Goal: Information Seeking & Learning: Learn about a topic

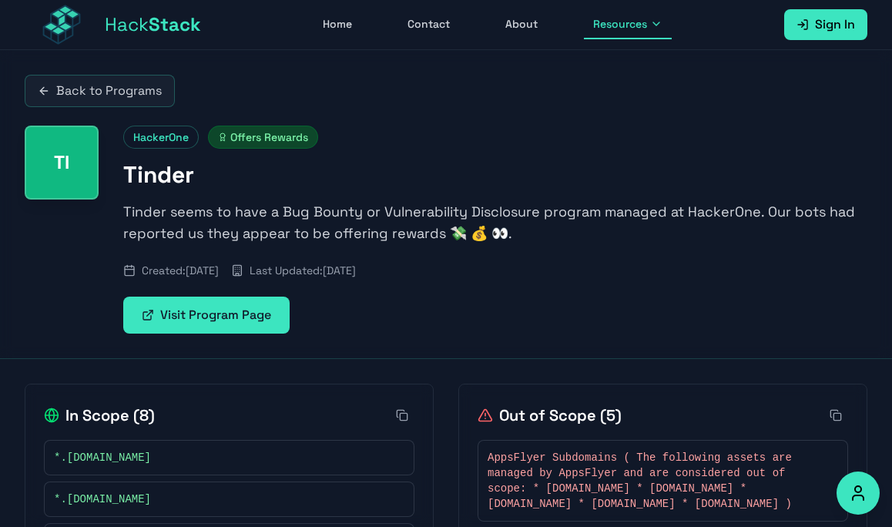
scroll to position [294, 0]
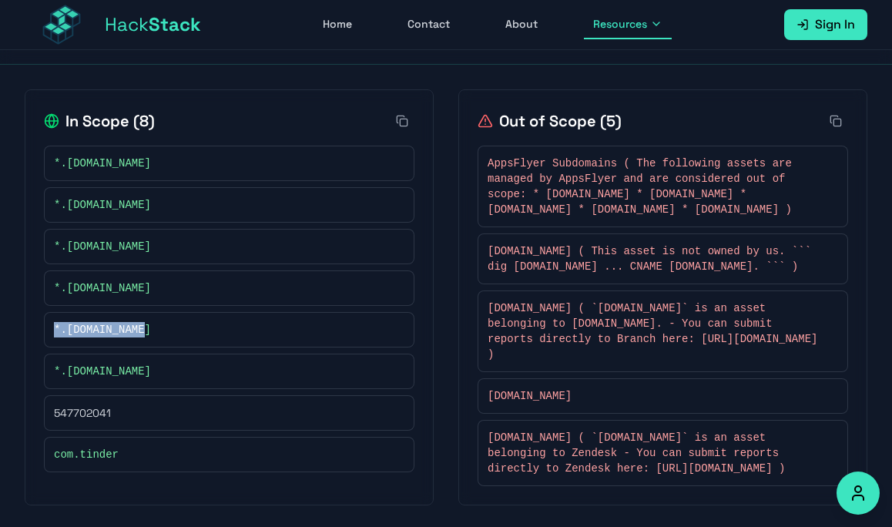
drag, startPoint x: 168, startPoint y: 333, endPoint x: 66, endPoint y: 320, distance: 102.4
click at [66, 320] on div "*.tstaging.com" at bounding box center [229, 329] width 370 height 35
click at [122, 333] on span "*.tstaging.com" at bounding box center [102, 329] width 97 height 15
drag, startPoint x: 148, startPoint y: 333, endPoint x: 66, endPoint y: 330, distance: 81.7
click at [66, 330] on div "*.tstaging.com" at bounding box center [229, 329] width 350 height 15
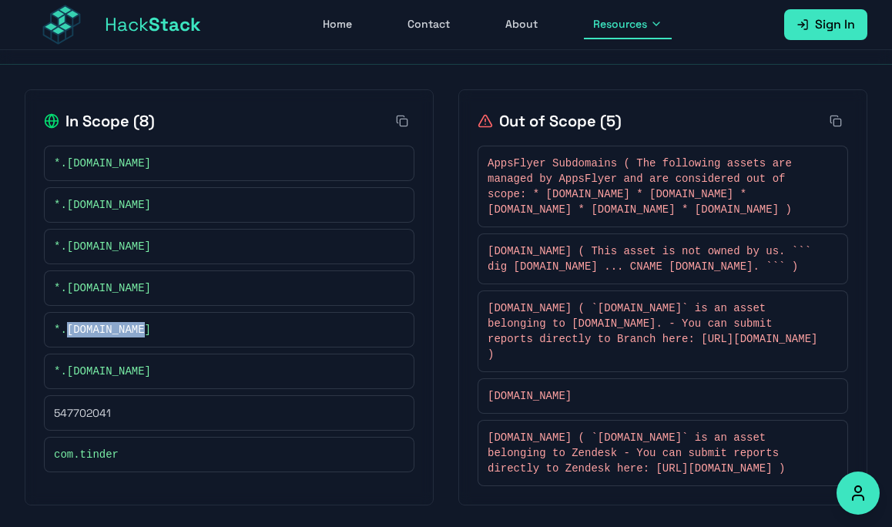
copy span "tstaging.com"
drag, startPoint x: 166, startPoint y: 377, endPoint x: 69, endPoint y: 370, distance: 98.0
click at [69, 370] on div "*.tstaging.tools" at bounding box center [229, 370] width 350 height 15
copy span "tstaging.tools"
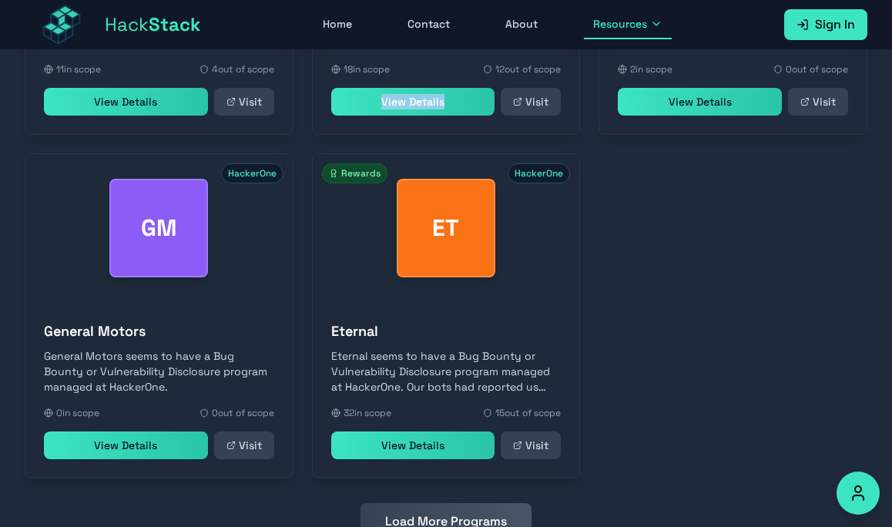
scroll to position [20093, 0]
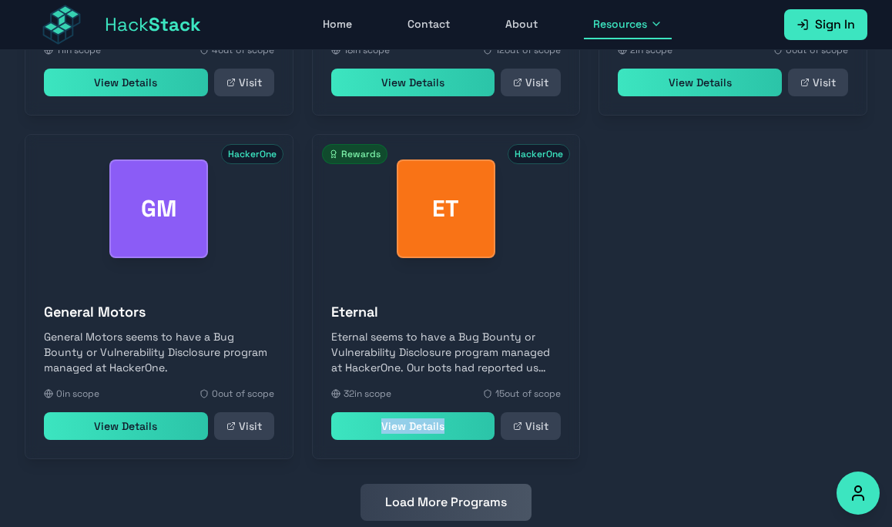
click at [467, 484] on button "Load More Programs" at bounding box center [445, 502] width 171 height 37
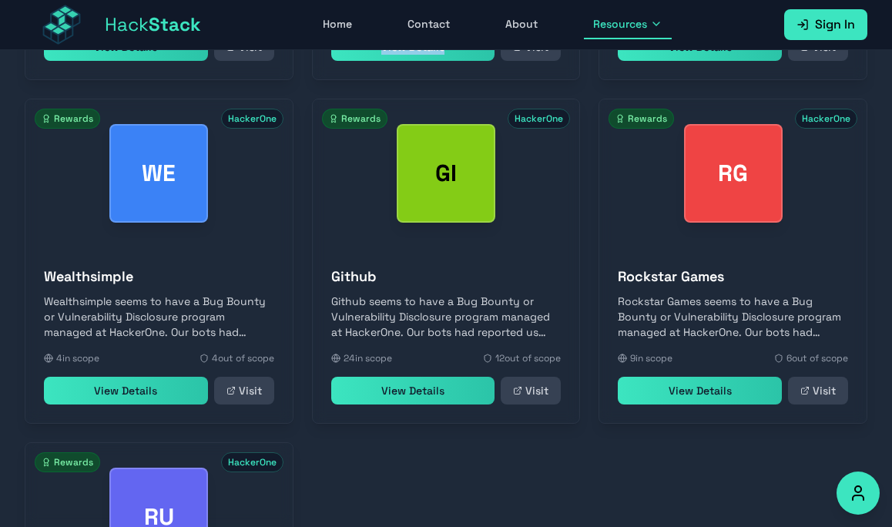
scroll to position [20721, 0]
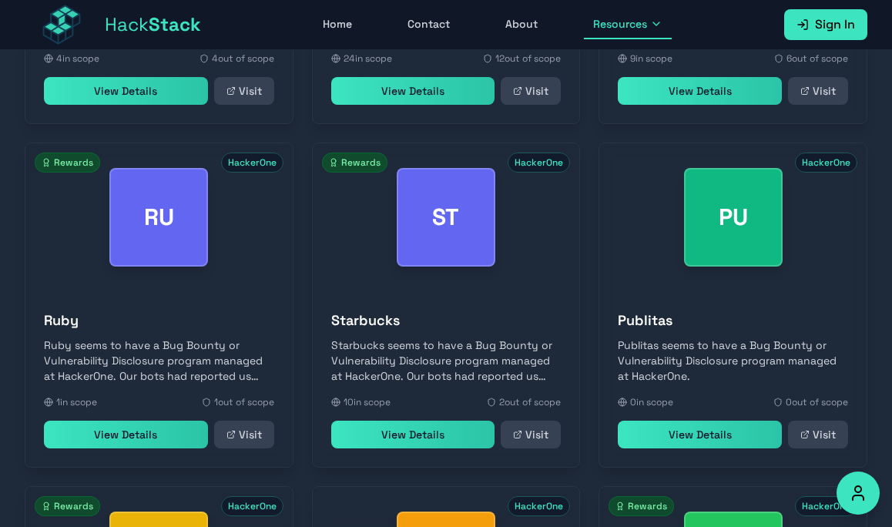
scroll to position [21123, 0]
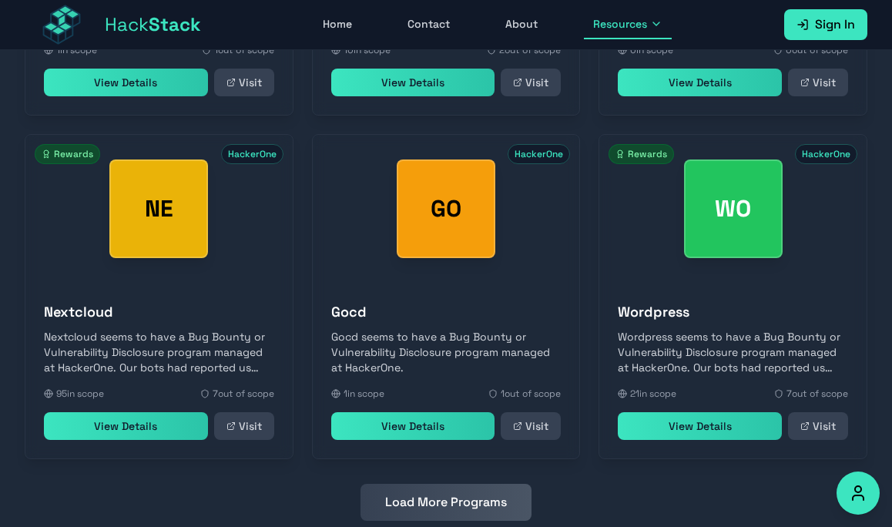
click at [480, 484] on button "Load More Programs" at bounding box center [445, 502] width 171 height 37
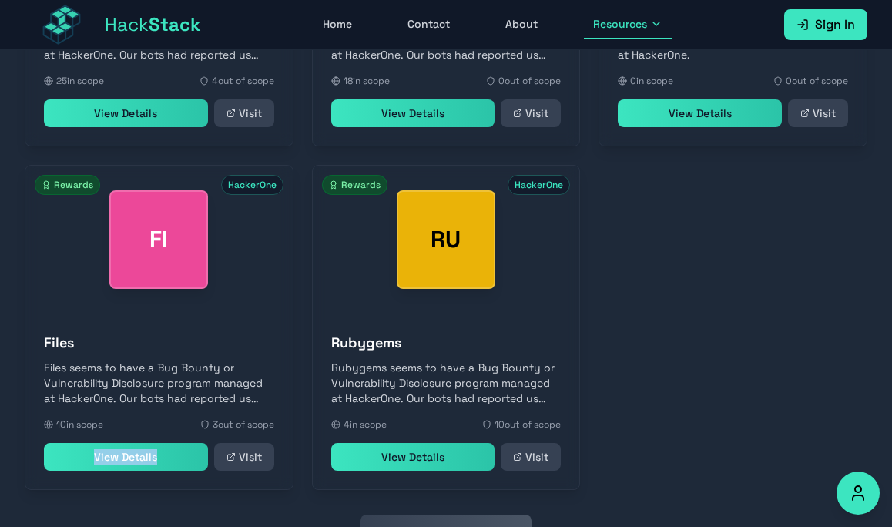
scroll to position [21810, 0]
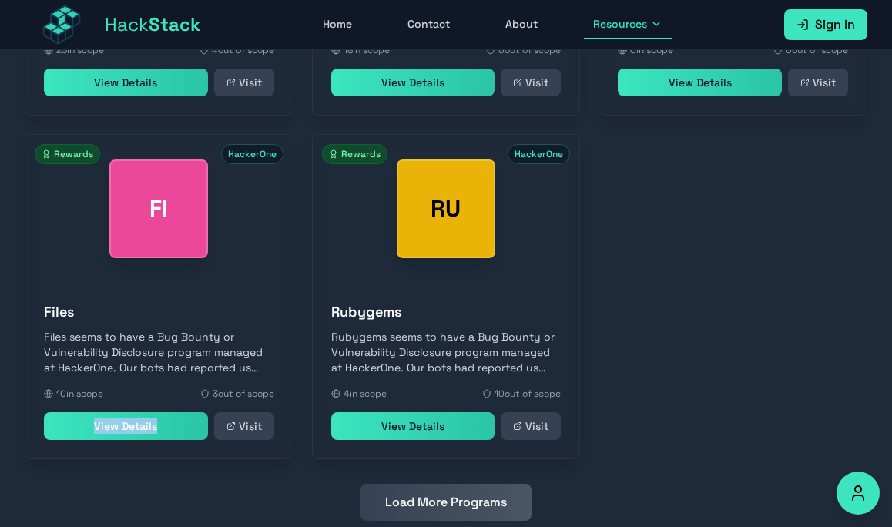
click at [420, 484] on button "Load More Programs" at bounding box center [445, 502] width 171 height 37
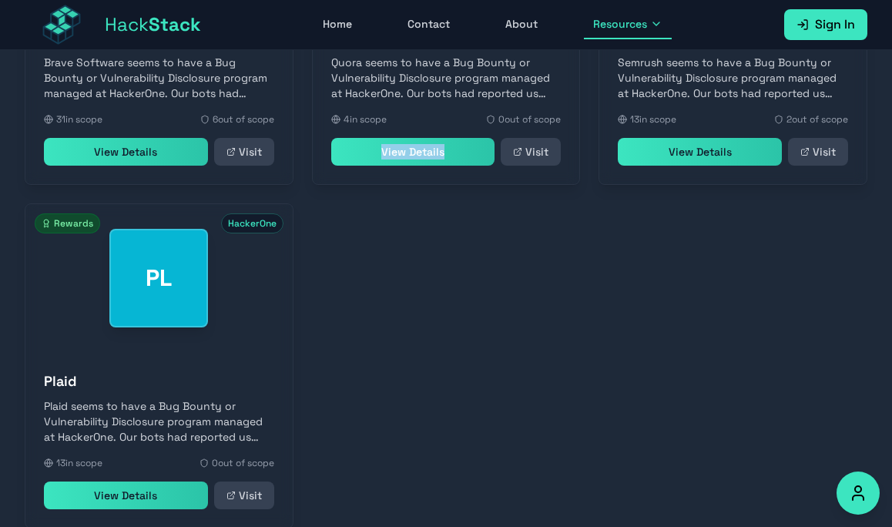
scroll to position [22497, 0]
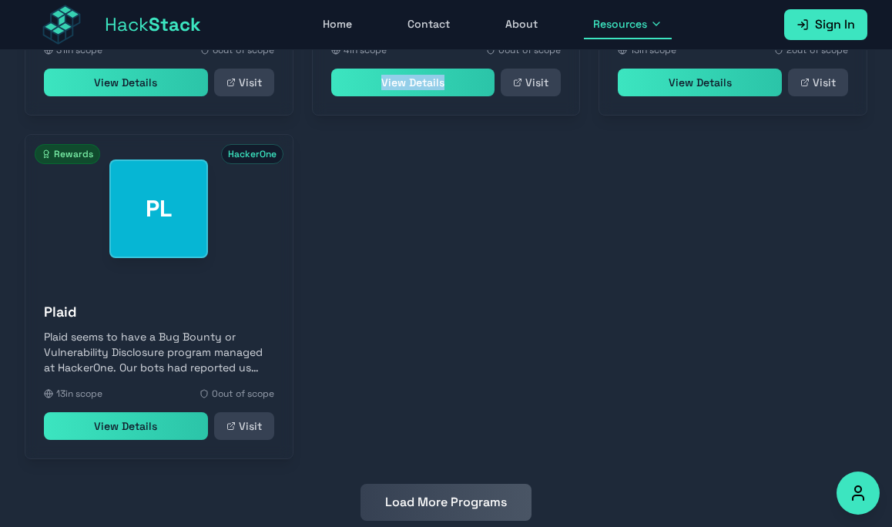
click at [435, 484] on button "Load More Programs" at bounding box center [445, 502] width 171 height 37
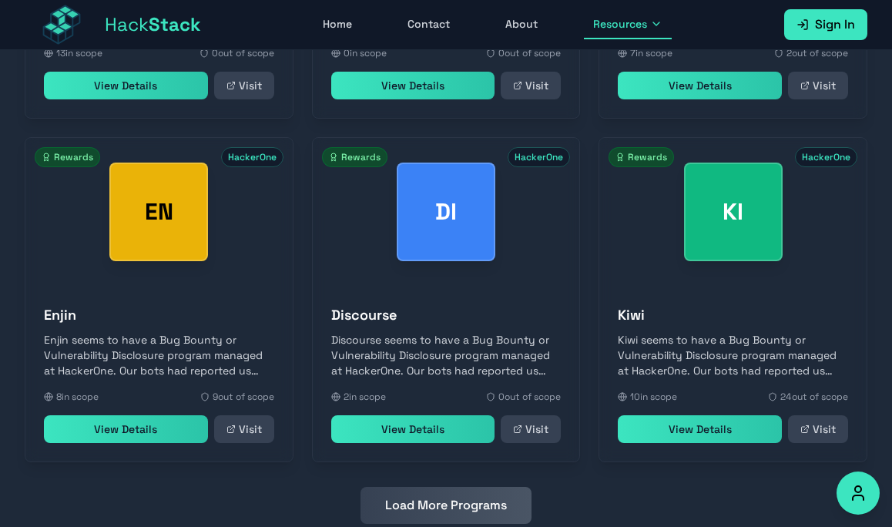
scroll to position [22840, 0]
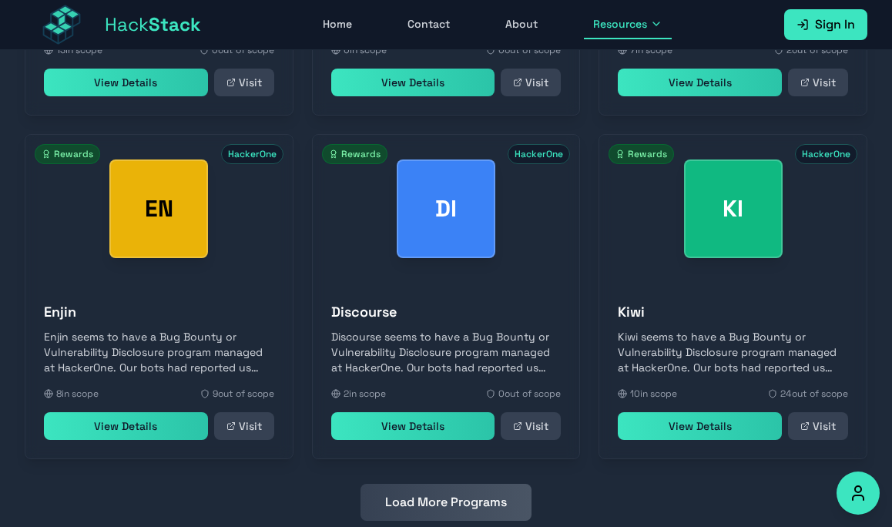
click at [422, 484] on button "Load More Programs" at bounding box center [445, 502] width 171 height 37
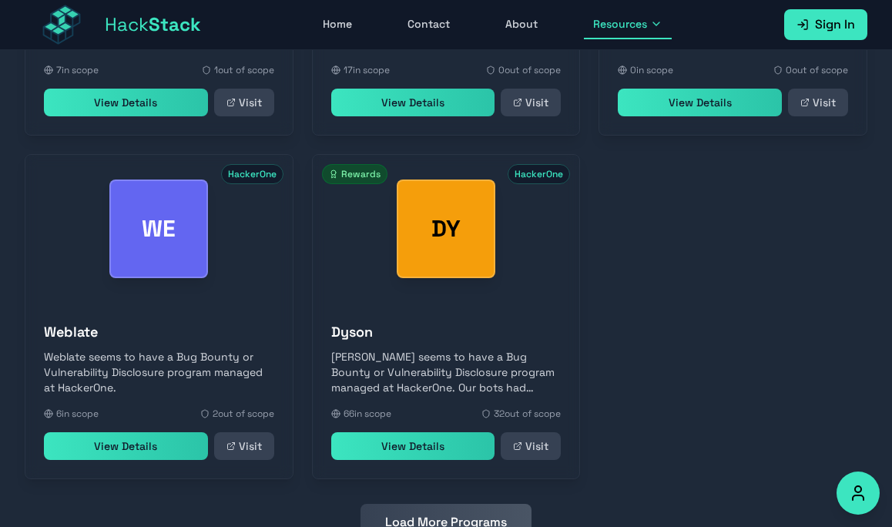
scroll to position [23527, 0]
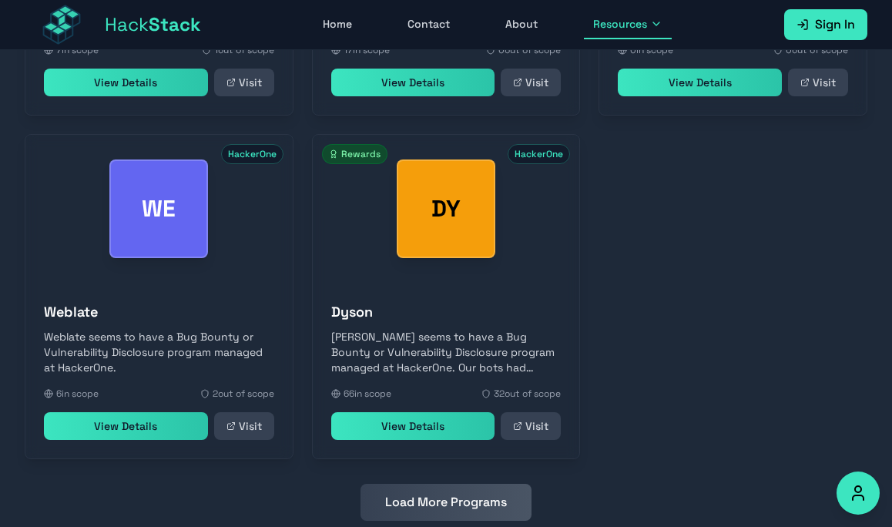
click at [440, 484] on button "Load More Programs" at bounding box center [445, 502] width 171 height 37
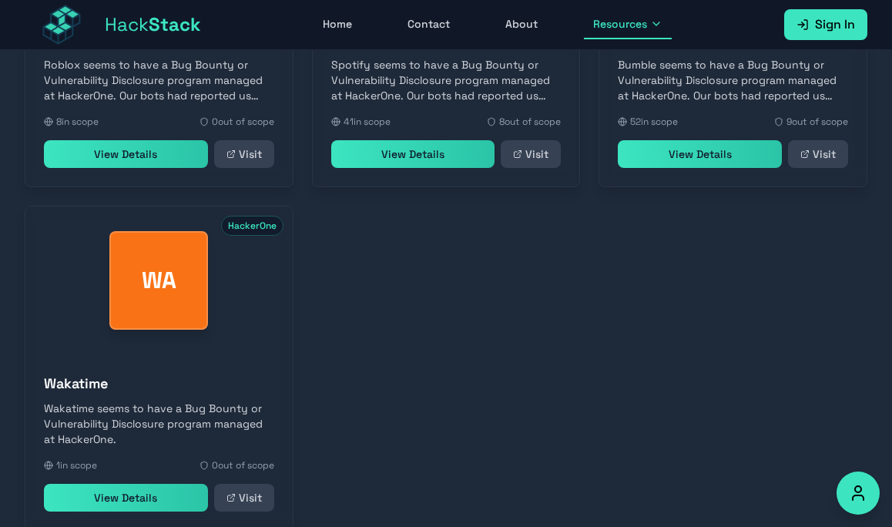
scroll to position [24144, 0]
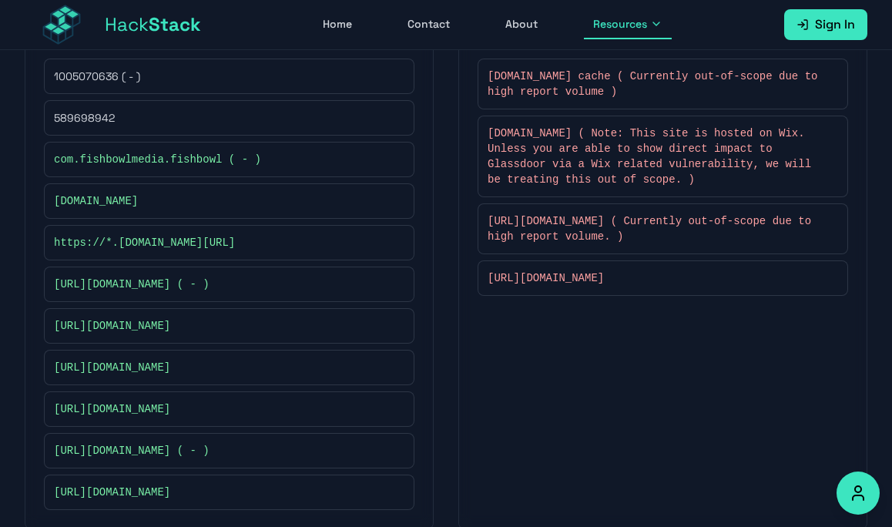
scroll to position [408, 0]
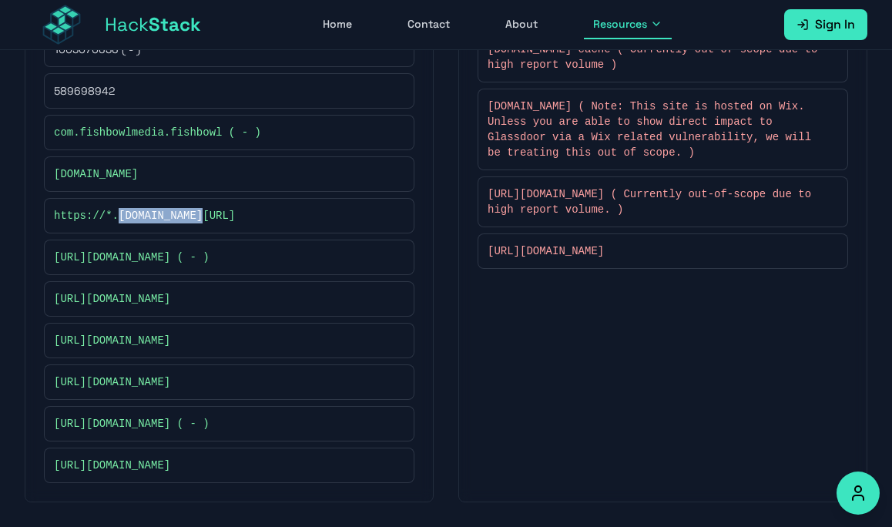
drag, startPoint x: 201, startPoint y: 214, endPoint x: 119, endPoint y: 216, distance: 82.4
click at [119, 216] on span "https://*.[DOMAIN_NAME][URL]" at bounding box center [144, 215] width 181 height 15
copy span "glassdoor.com"
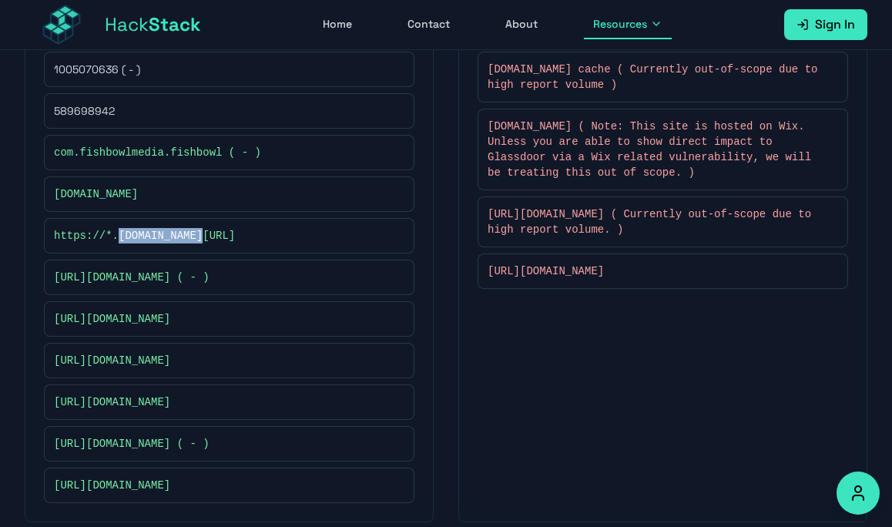
scroll to position [386, 0]
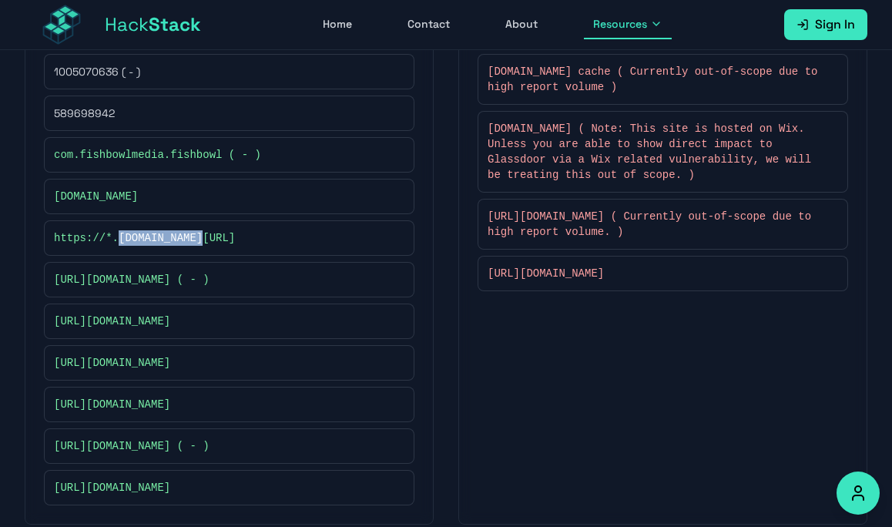
click at [668, 168] on span "guide.glassdoor.com ( Note: This site is hosted on Wix. Unless you are able to …" at bounding box center [654, 152] width 335 height 62
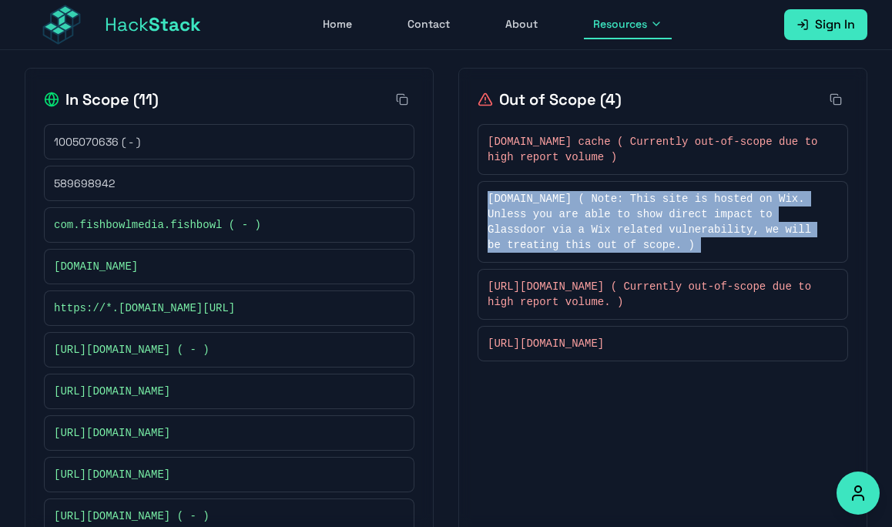
scroll to position [408, 0]
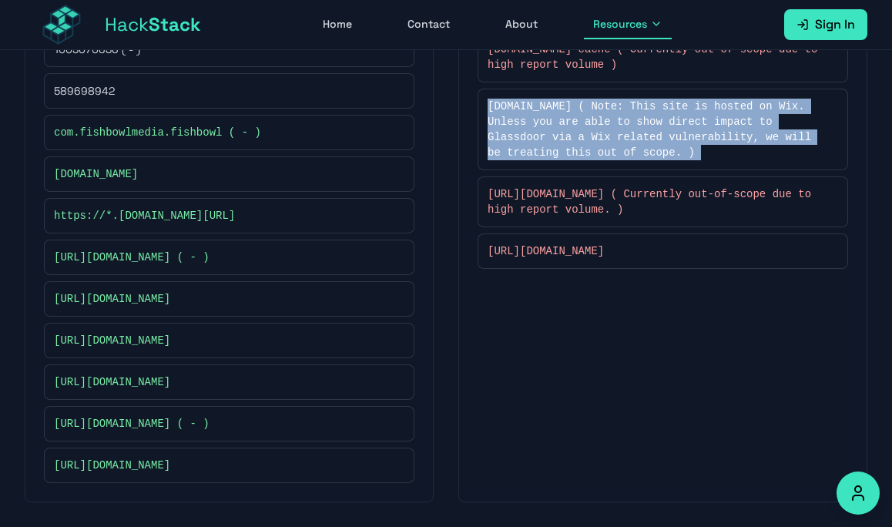
drag, startPoint x: 229, startPoint y: 417, endPoint x: 133, endPoint y: 419, distance: 96.3
click at [133, 419] on span "https://www.fishbowlapp.com/* ( - )" at bounding box center [132, 423] width 156 height 15
copy span "fishbowlapp.com"
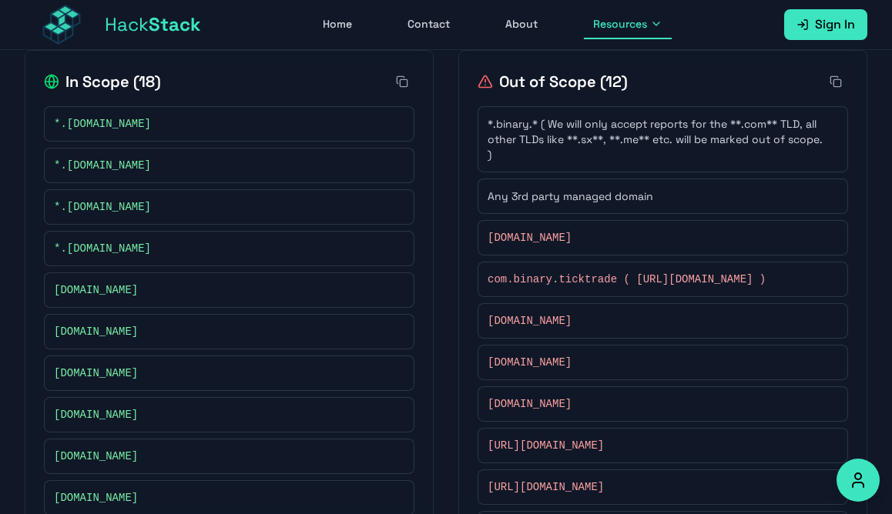
scroll to position [326, 0]
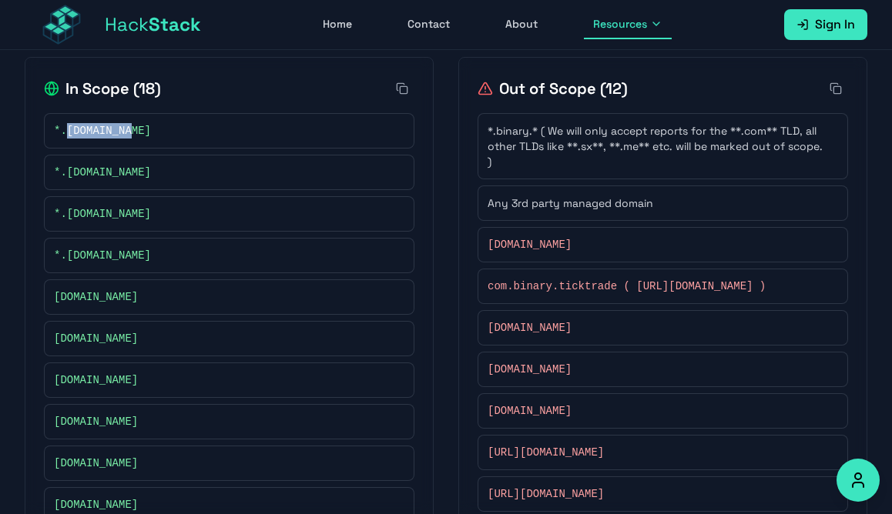
drag, startPoint x: 162, startPoint y: 137, endPoint x: 70, endPoint y: 135, distance: 91.7
click at [70, 135] on div "*.binary.com" at bounding box center [229, 130] width 350 height 15
copy span "binary.com"
drag, startPoint x: 160, startPoint y: 180, endPoint x: 69, endPoint y: 176, distance: 90.9
click at [69, 176] on div "*.deriv.cloud" at bounding box center [229, 172] width 370 height 35
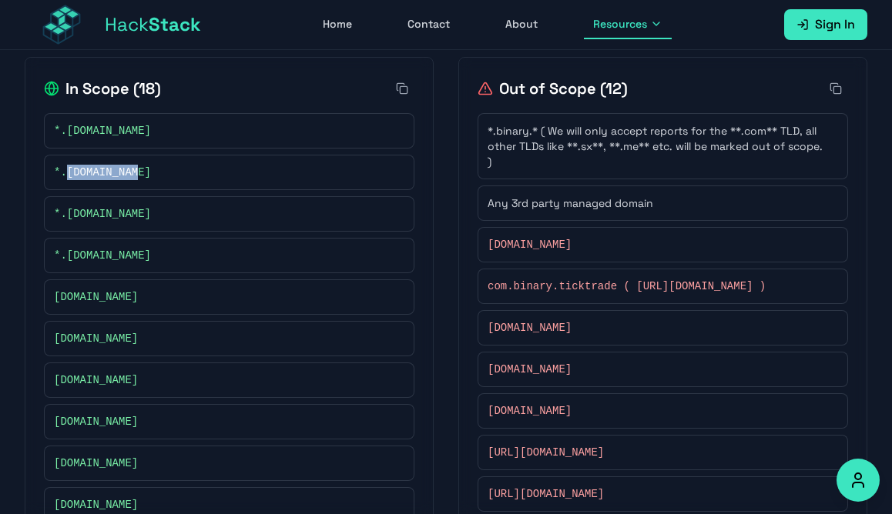
copy span "deriv.cloud"
drag, startPoint x: 100, startPoint y: 217, endPoint x: 159, endPoint y: 212, distance: 59.5
click at [157, 212] on div "*.deriv.com" at bounding box center [229, 213] width 350 height 15
click at [167, 212] on div "*.deriv.com" at bounding box center [229, 213] width 350 height 15
drag, startPoint x: 140, startPoint y: 217, endPoint x: 67, endPoint y: 217, distance: 73.1
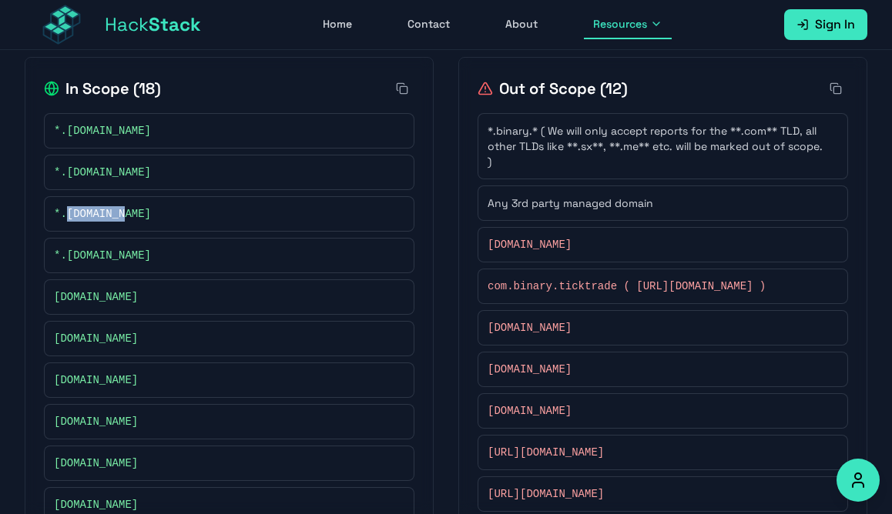
click at [67, 217] on div "*.deriv.com" at bounding box center [229, 213] width 350 height 15
copy span "deriv.com"
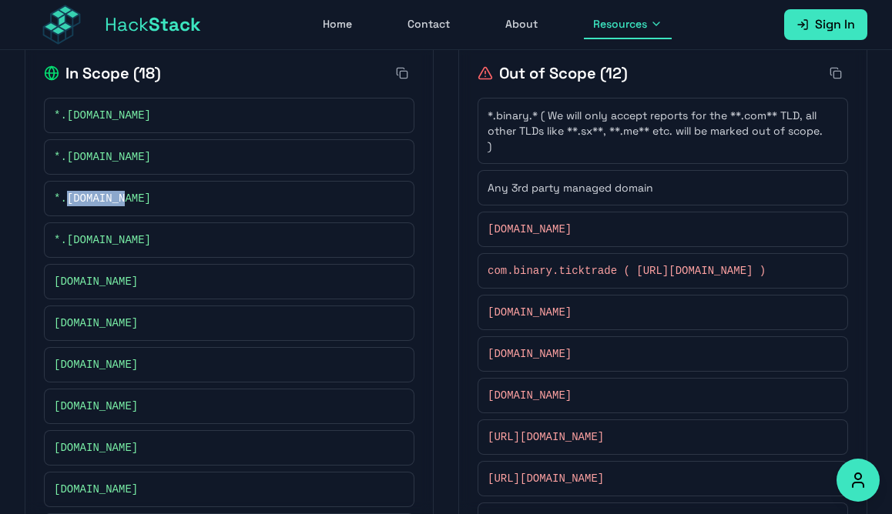
scroll to position [343, 0]
drag, startPoint x: 156, startPoint y: 240, endPoint x: 70, endPoint y: 241, distance: 85.5
click at [70, 241] on div "*.derivws.com" at bounding box center [229, 239] width 350 height 15
copy span "erivws.com"
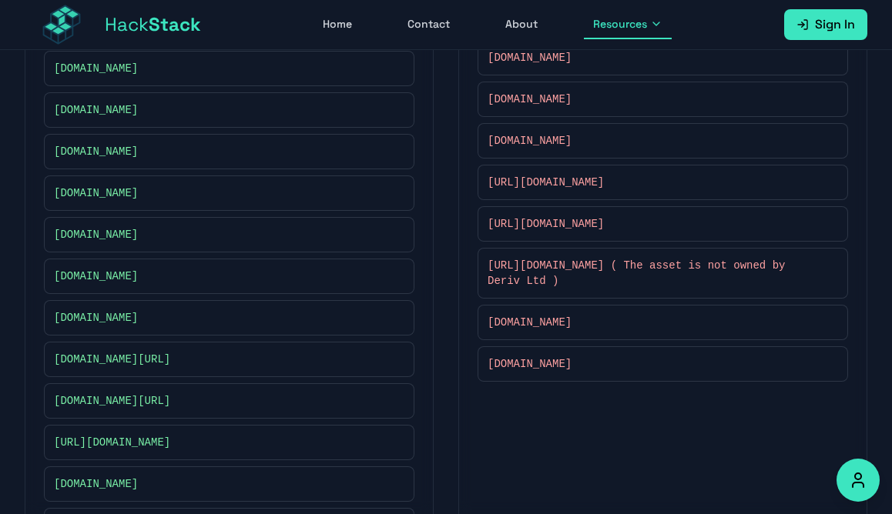
scroll to position [711, 0]
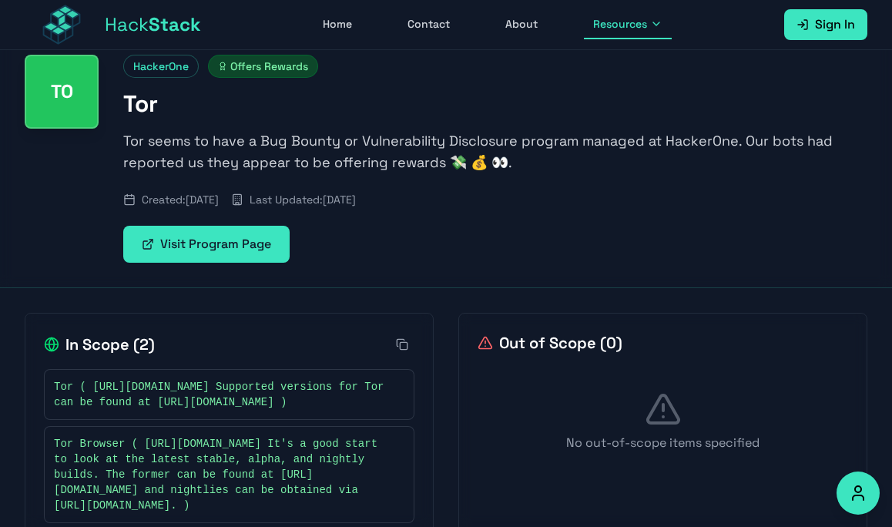
scroll to position [142, 0]
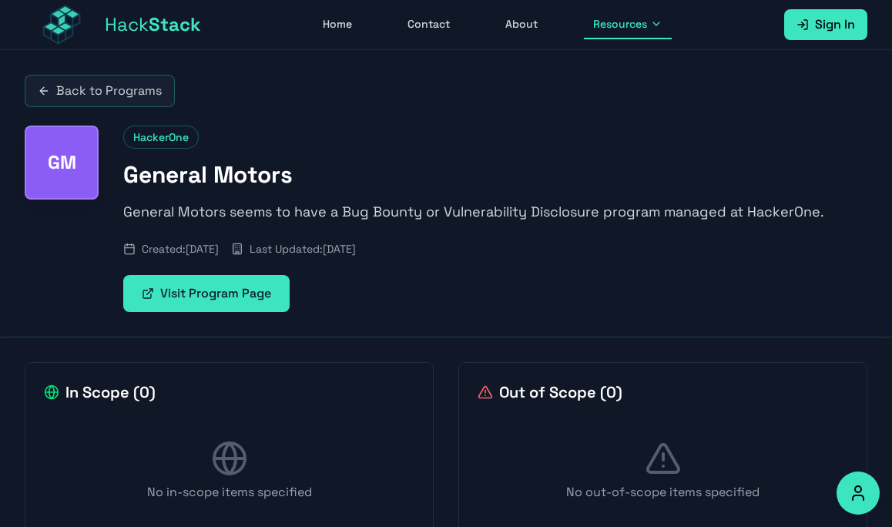
scroll to position [50, 0]
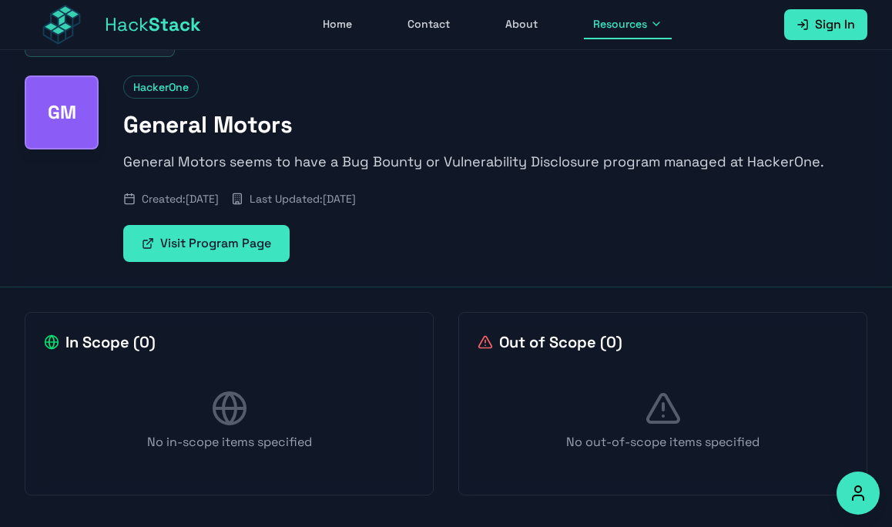
click at [267, 243] on link "Visit Program Page" at bounding box center [206, 243] width 166 height 37
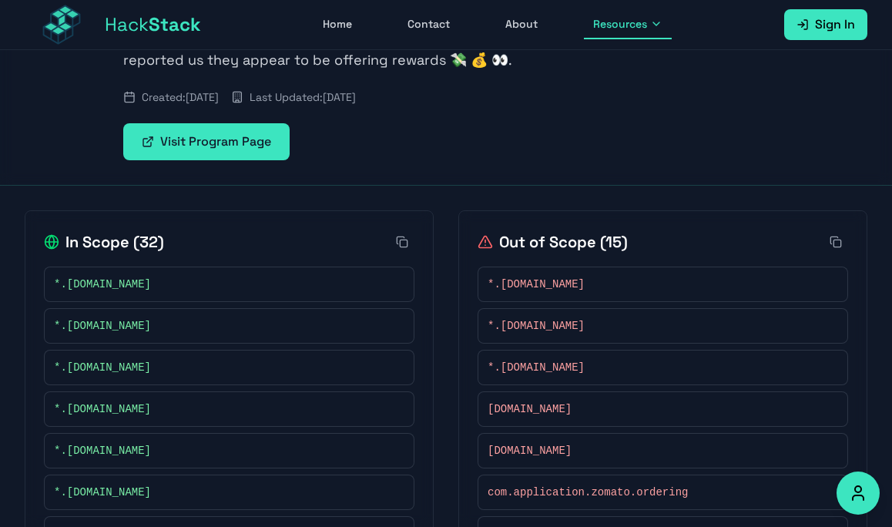
scroll to position [188, 0]
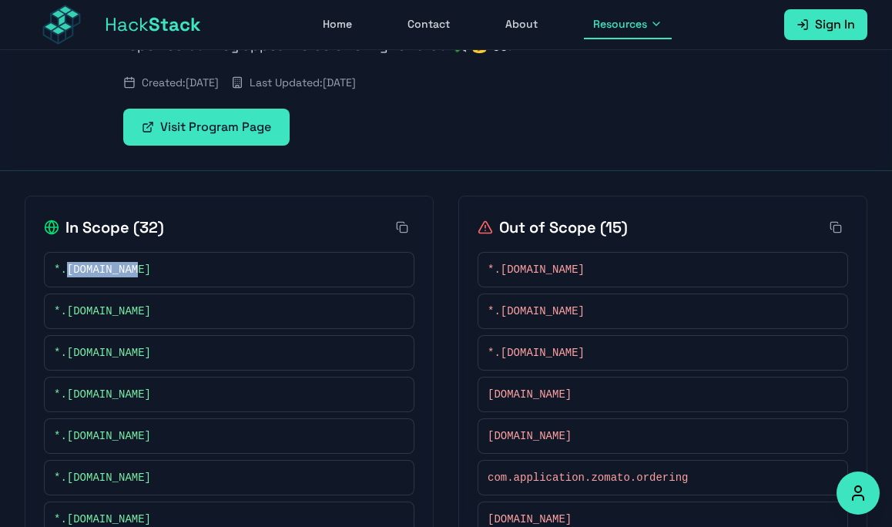
drag, startPoint x: 156, startPoint y: 273, endPoint x: 69, endPoint y: 268, distance: 87.2
click at [69, 268] on div "*.[DOMAIN_NAME]" at bounding box center [229, 269] width 350 height 15
copy span "[DOMAIN_NAME]"
drag, startPoint x: 142, startPoint y: 312, endPoint x: 69, endPoint y: 314, distance: 73.2
click at [69, 314] on div "*.[DOMAIN_NAME]" at bounding box center [229, 310] width 350 height 15
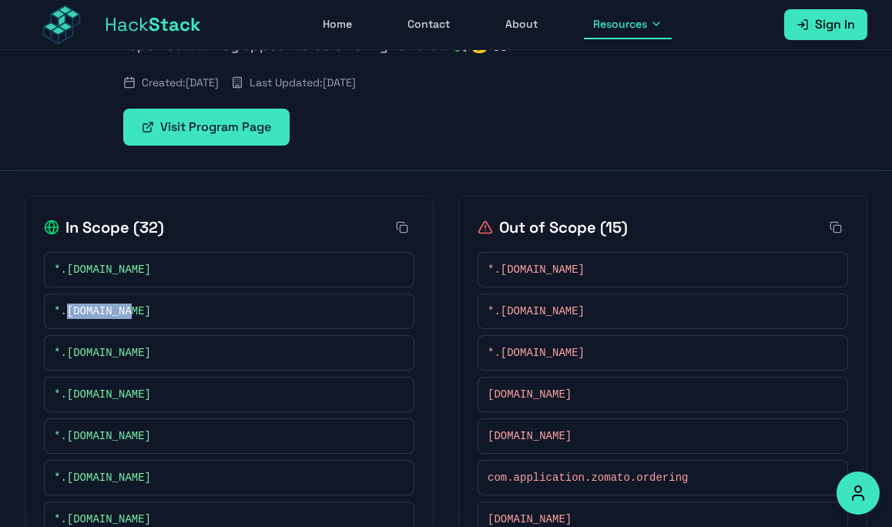
copy span "[DOMAIN_NAME]"
drag, startPoint x: 149, startPoint y: 348, endPoint x: 68, endPoint y: 348, distance: 80.8
click at [68, 348] on div "*.[DOMAIN_NAME]" at bounding box center [229, 352] width 350 height 15
copy span "[DOMAIN_NAME]"
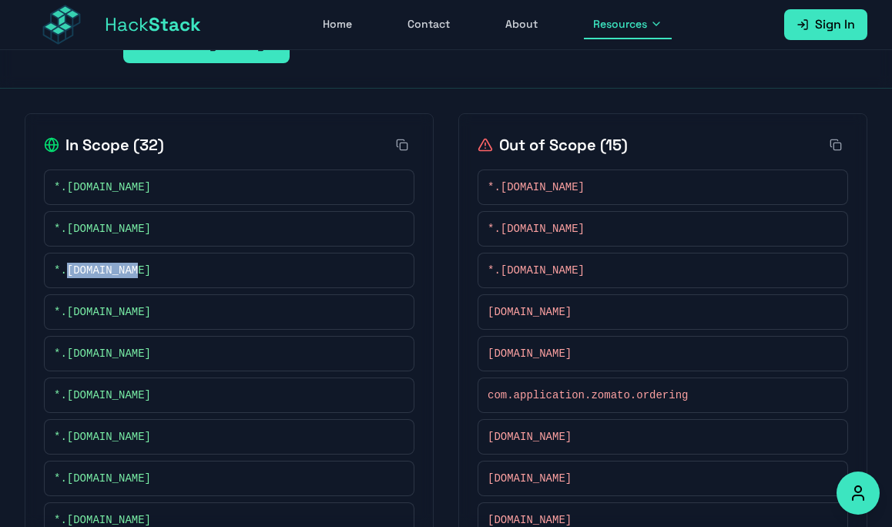
scroll to position [307, 0]
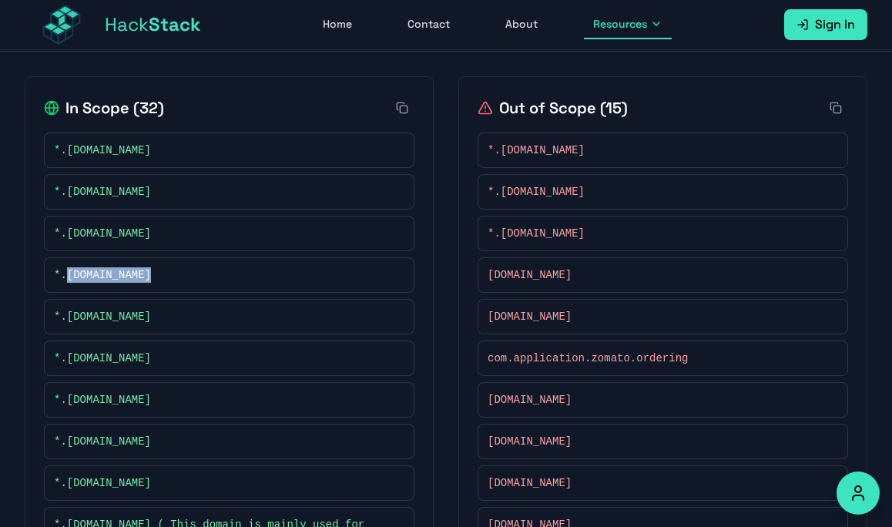
drag, startPoint x: 187, startPoint y: 272, endPoint x: 69, endPoint y: 275, distance: 118.6
click at [69, 275] on div "*.hyperpure.com" at bounding box center [229, 274] width 350 height 15
copy span "hyperpure.com"
drag, startPoint x: 147, startPoint y: 318, endPoint x: 69, endPoint y: 316, distance: 78.6
click at [69, 316] on div "*.insider.in" at bounding box center [229, 316] width 350 height 15
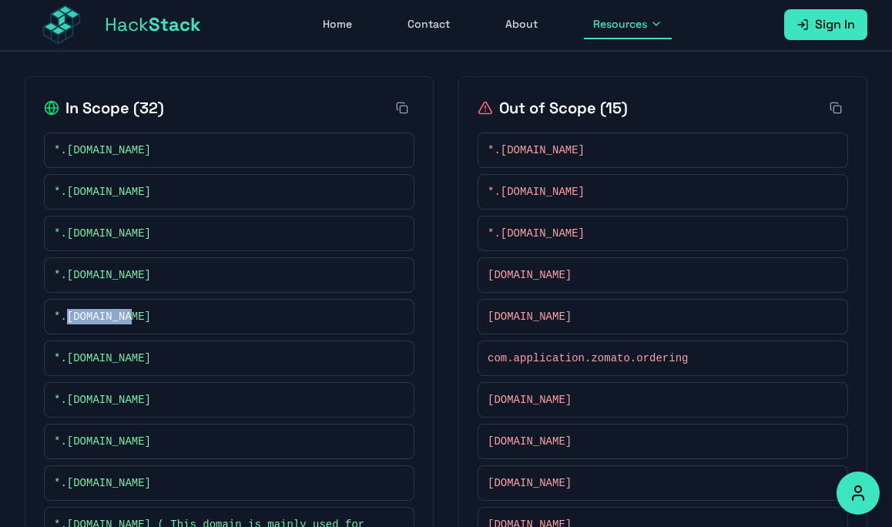
copy span "insider.in"
drag, startPoint x: 130, startPoint y: 360, endPoint x: 69, endPoint y: 360, distance: 61.6
click at [69, 360] on div "*.runnr.in" at bounding box center [229, 357] width 350 height 15
copy span "runnr.in"
drag, startPoint x: 162, startPoint y: 400, endPoint x: 69, endPoint y: 400, distance: 93.2
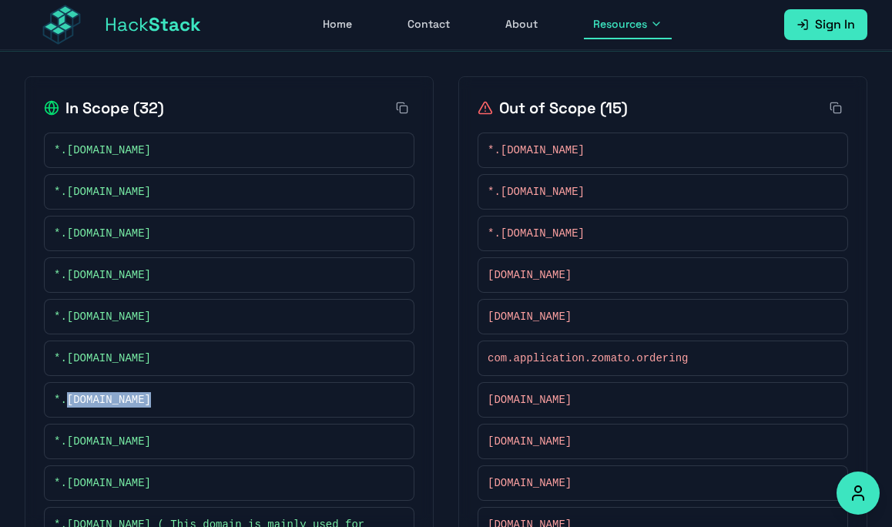
click at [69, 400] on div "*.ticketnew.com" at bounding box center [229, 399] width 350 height 15
copy span "ticketnew.com"
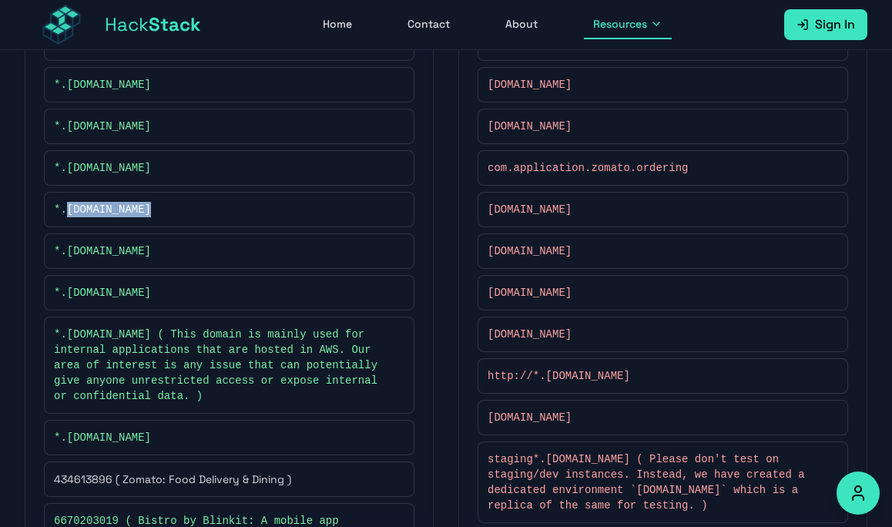
scroll to position [517, 0]
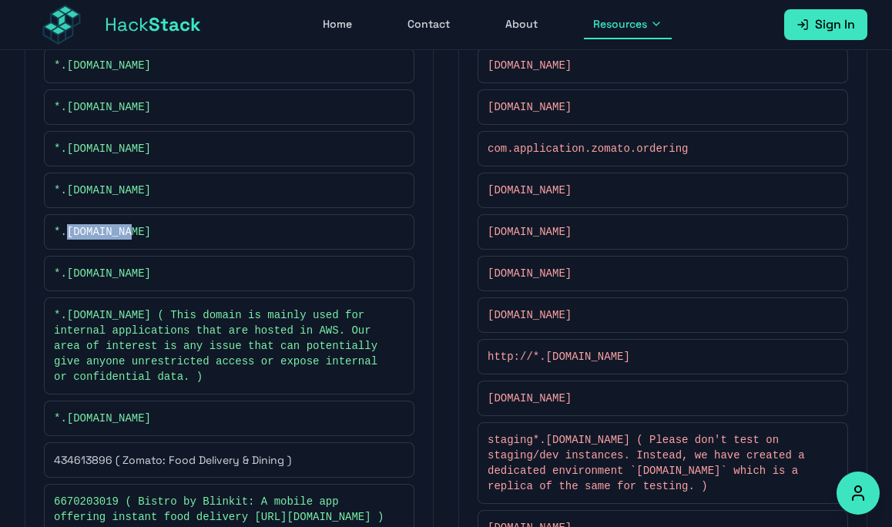
drag, startPoint x: 154, startPoint y: 232, endPoint x: 67, endPoint y: 230, distance: 87.0
click at [67, 230] on div "*.tktnew.com" at bounding box center [229, 231] width 350 height 15
copy span "tktnew.com"
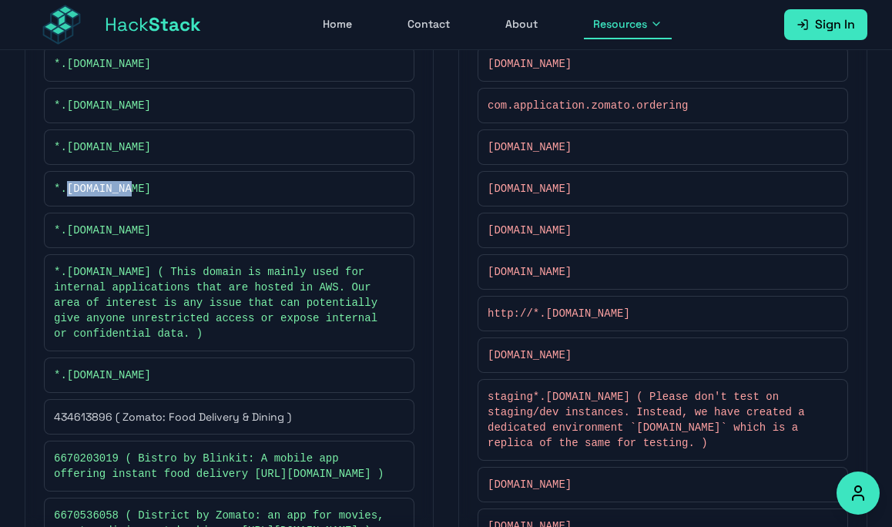
scroll to position [564, 0]
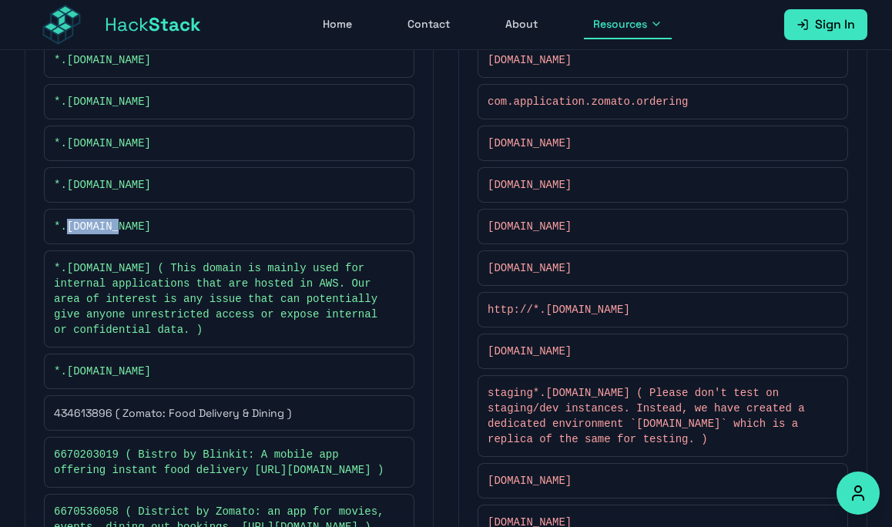
drag, startPoint x: 142, startPoint y: 229, endPoint x: 65, endPoint y: 229, distance: 77.0
click at [65, 229] on div "*.zdev.net" at bounding box center [229, 226] width 350 height 15
copy span "zdev.net"
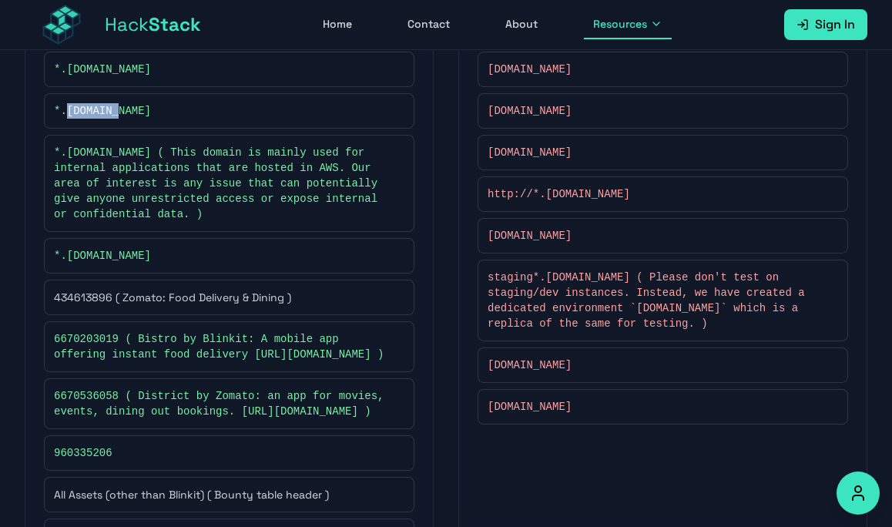
scroll to position [701, 0]
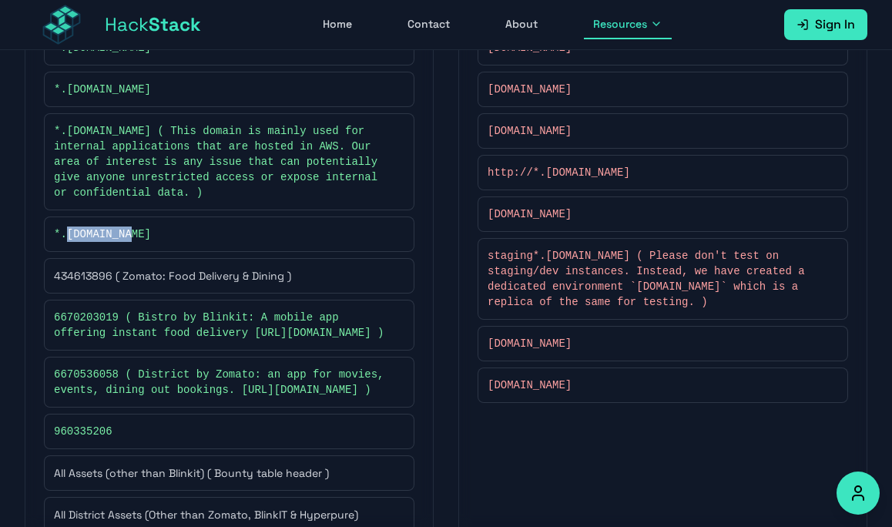
drag, startPoint x: 149, startPoint y: 242, endPoint x: 69, endPoint y: 236, distance: 81.1
click at [69, 236] on div "*.zomato.com" at bounding box center [229, 233] width 370 height 35
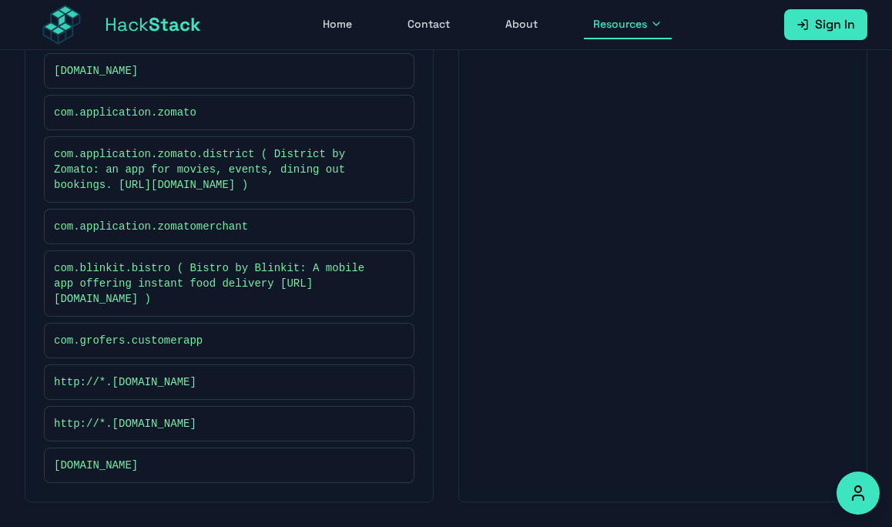
scroll to position [1605, 0]
drag, startPoint x: 189, startPoint y: 386, endPoint x: 114, endPoint y: 379, distance: 75.8
click at [114, 379] on div "http://*.grofer.io" at bounding box center [229, 381] width 350 height 15
drag, startPoint x: 191, startPoint y: 420, endPoint x: 115, endPoint y: 421, distance: 75.5
click at [115, 421] on div "http://*.grofers.com" at bounding box center [229, 423] width 350 height 15
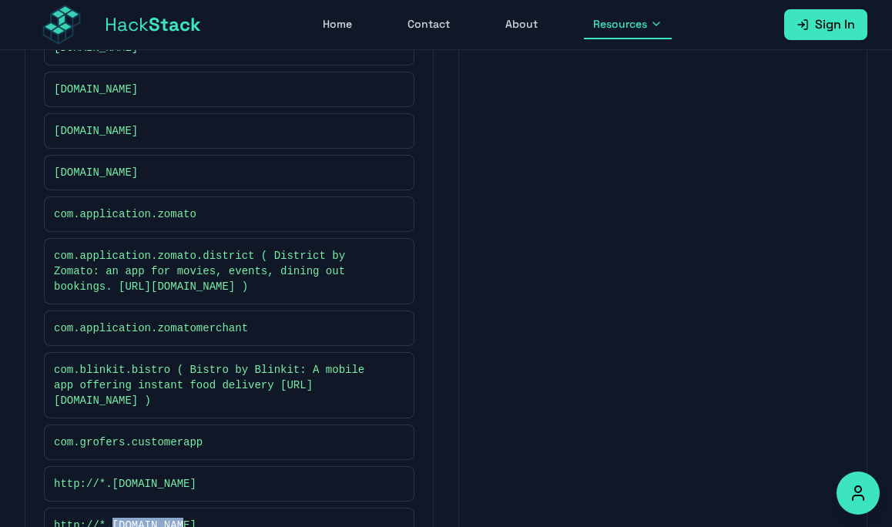
scroll to position [1377, 0]
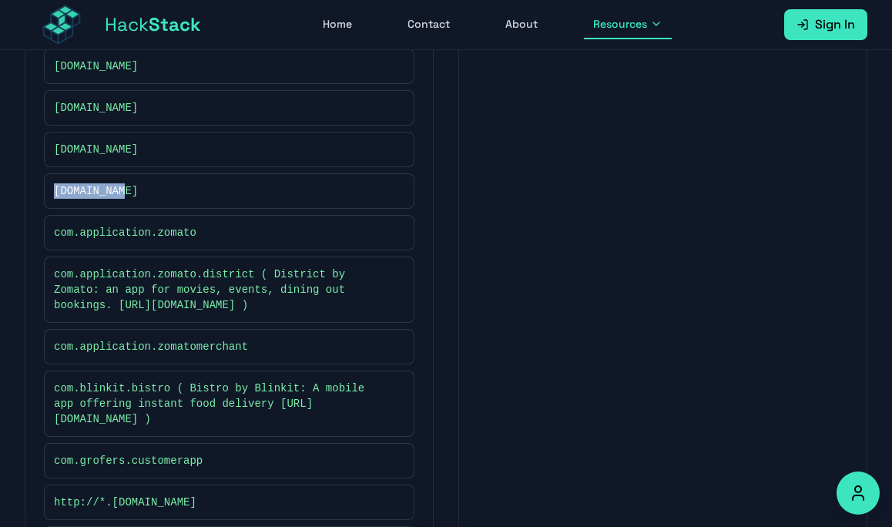
drag, startPoint x: 151, startPoint y: 258, endPoint x: 53, endPoint y: 259, distance: 97.8
click at [53, 209] on div "blinkit.com" at bounding box center [229, 190] width 370 height 35
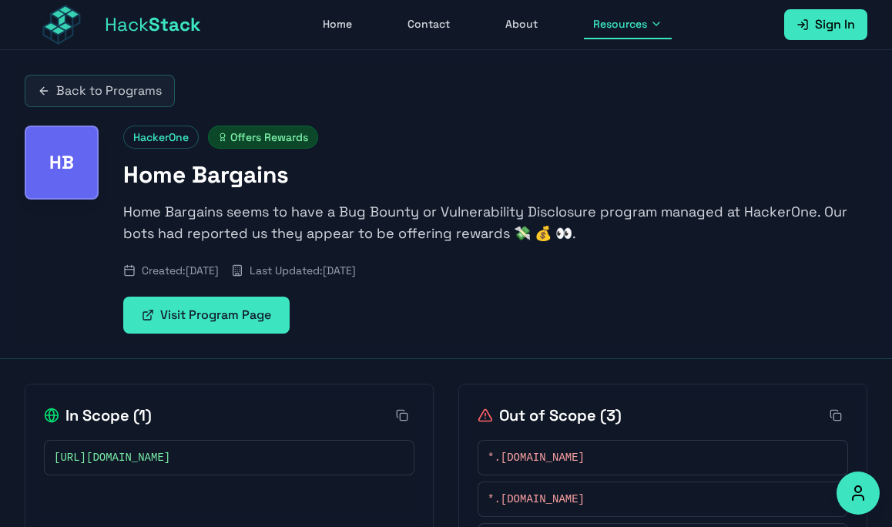
scroll to position [75, 0]
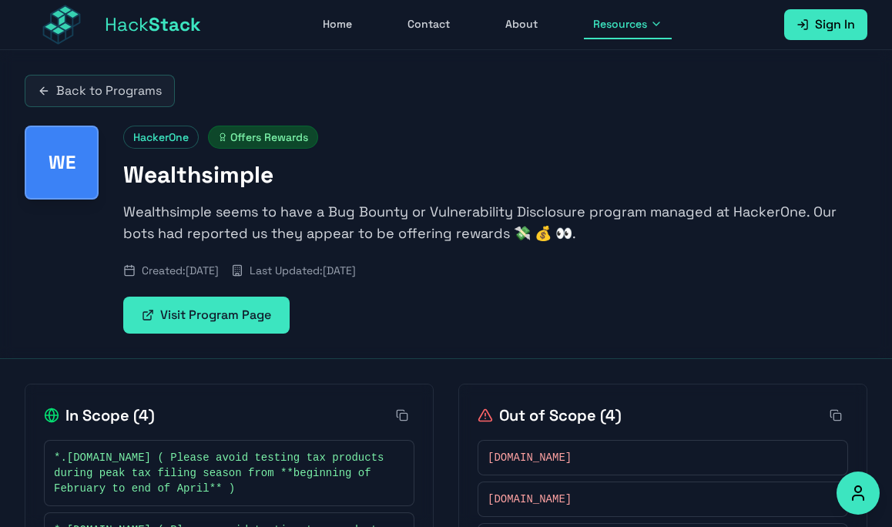
scroll to position [179, 0]
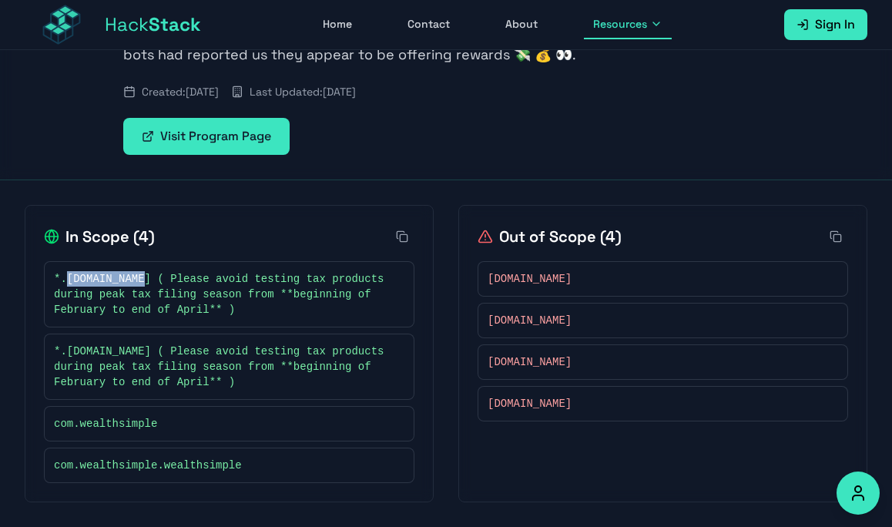
drag, startPoint x: 144, startPoint y: 280, endPoint x: 67, endPoint y: 279, distance: 77.0
click at [67, 279] on span "*.[DOMAIN_NAME] ( Please avoid testing tax products during peak tax filing seas…" at bounding box center [221, 294] width 335 height 46
copy span "[DOMAIN_NAME]"
drag, startPoint x: 172, startPoint y: 346, endPoint x: 70, endPoint y: 357, distance: 102.1
click at [70, 357] on span "*.[DOMAIN_NAME] ( Please avoid testing tax products during peak tax filing seas…" at bounding box center [221, 366] width 335 height 46
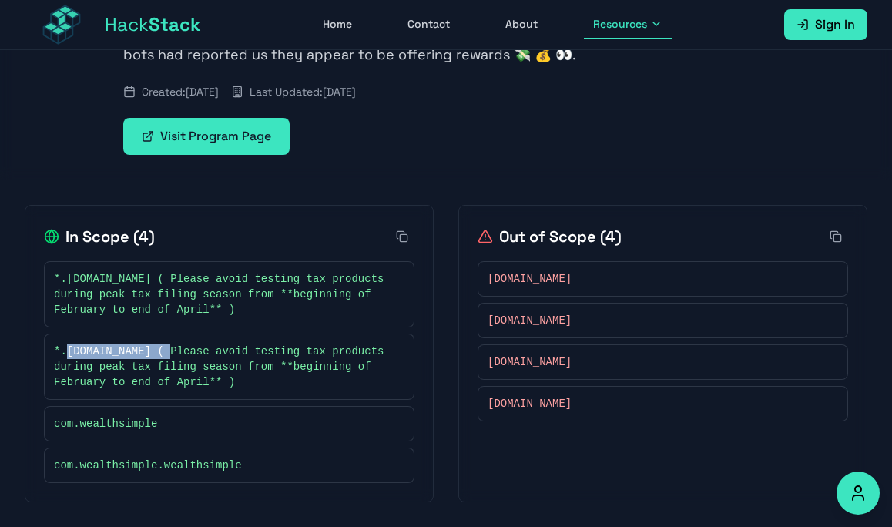
copy span "[DOMAIN_NAME]"
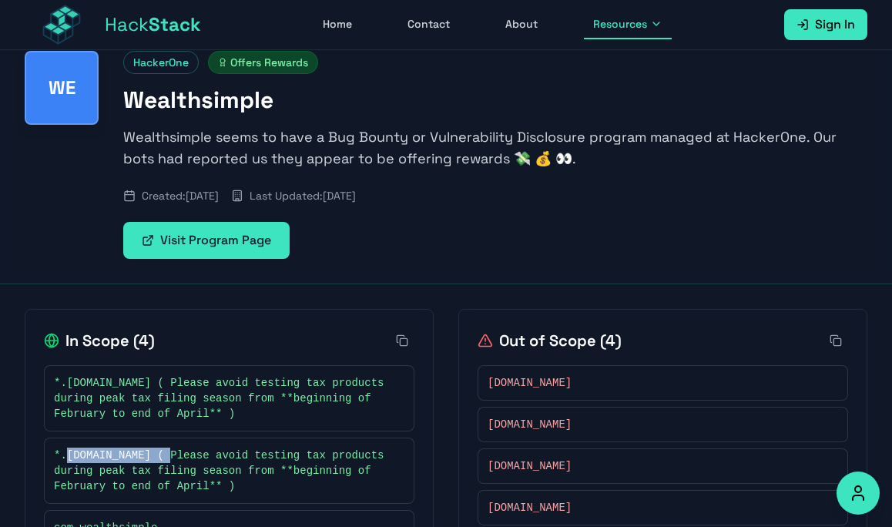
scroll to position [73, 0]
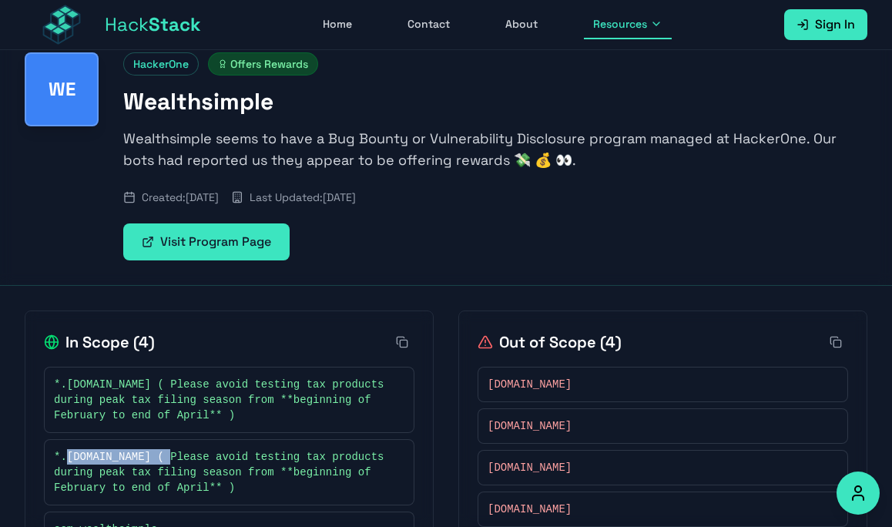
click at [267, 239] on link "Visit Program Page" at bounding box center [206, 241] width 166 height 37
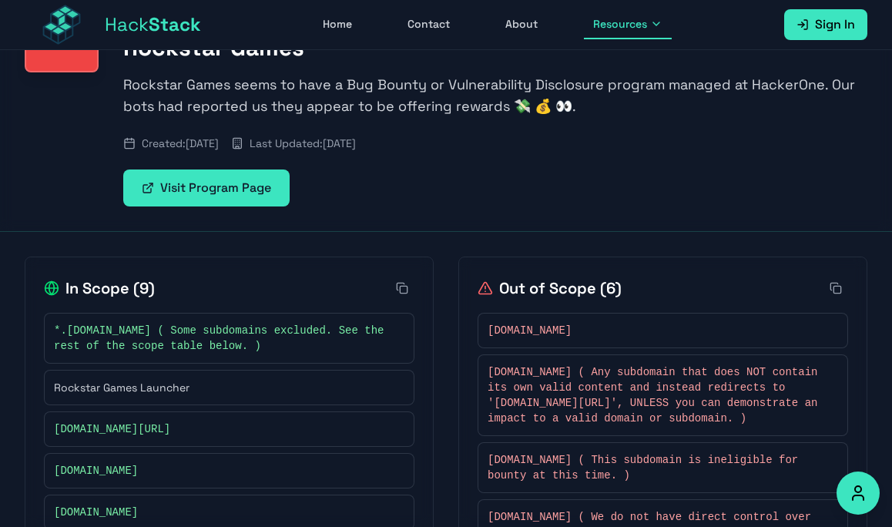
scroll to position [128, 0]
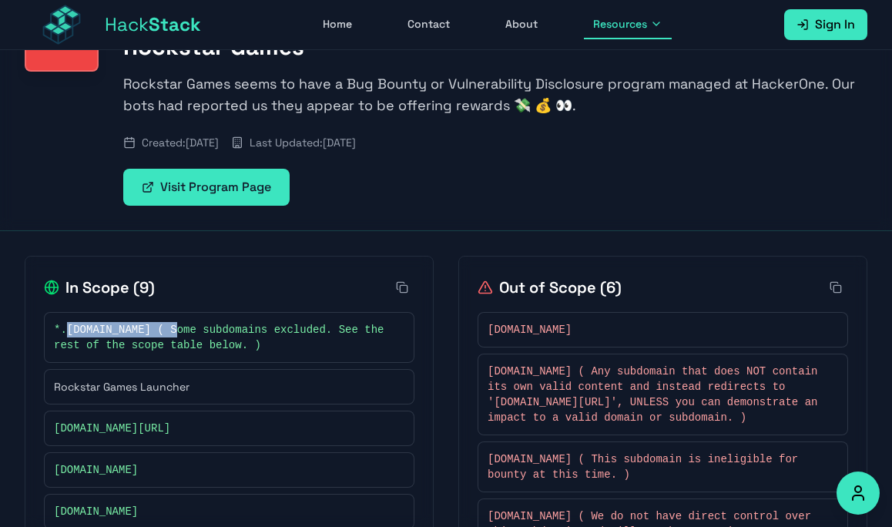
drag, startPoint x: 179, startPoint y: 332, endPoint x: 68, endPoint y: 332, distance: 111.6
click at [68, 332] on span "*.rockstargames.com ( Some subdomains excluded. See the rest of the scope table…" at bounding box center [221, 337] width 335 height 31
copy span "rockstargames.com"
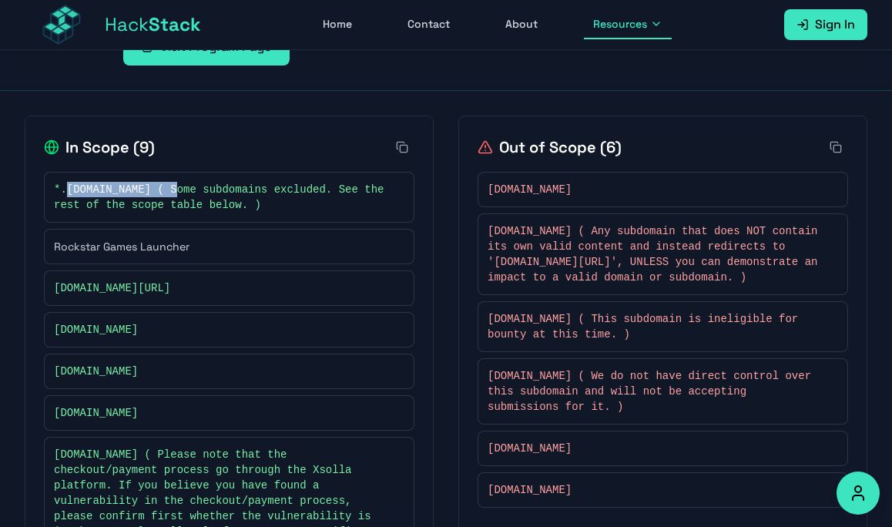
scroll to position [266, 0]
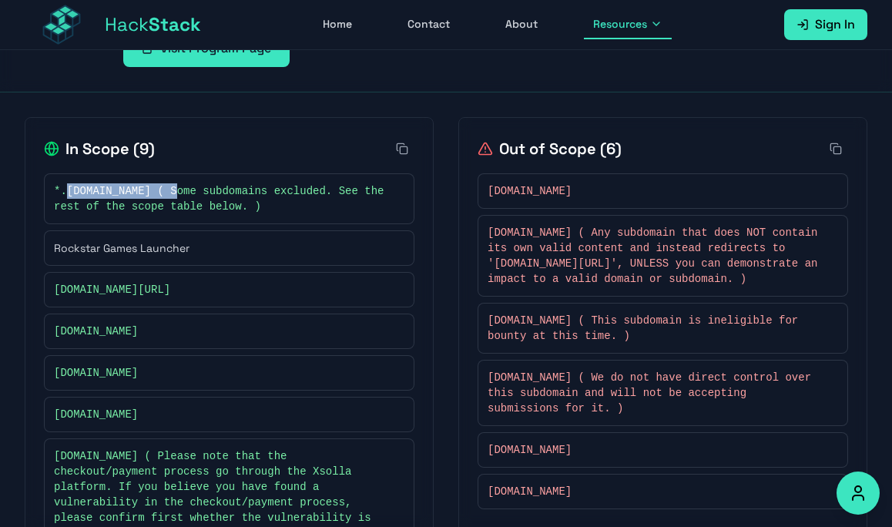
drag, startPoint x: 49, startPoint y: 296, endPoint x: 182, endPoint y: 289, distance: 133.4
click at [182, 289] on div "circolocorecords.com/" at bounding box center [229, 289] width 370 height 35
copy span "circolocorecords.com"
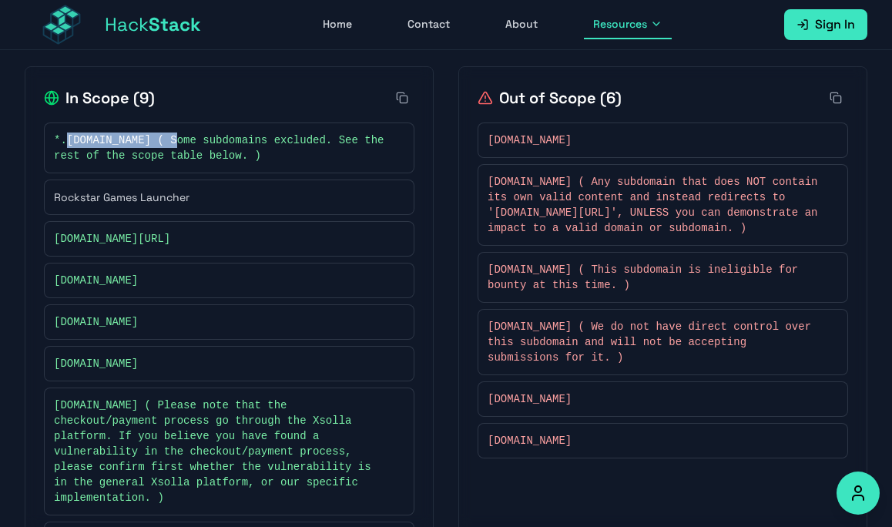
scroll to position [323, 0]
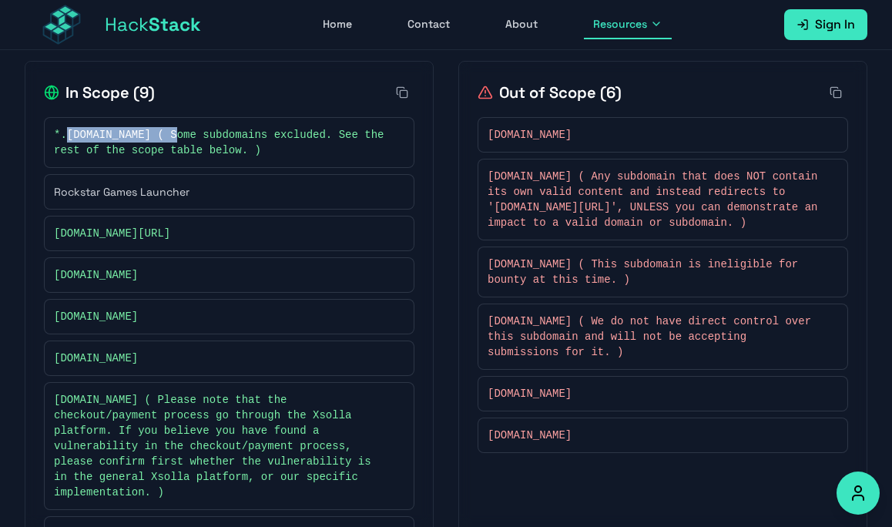
drag, startPoint x: 192, startPoint y: 324, endPoint x: 50, endPoint y: 317, distance: 142.6
click at [50, 317] on div "rockstarnorth.com" at bounding box center [229, 316] width 370 height 35
copy span "rockstarnorth.com"
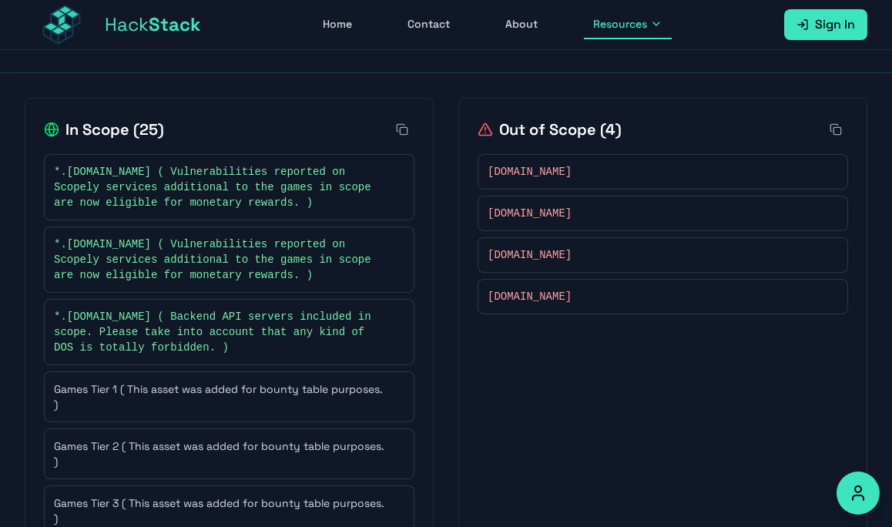
scroll to position [288, 0]
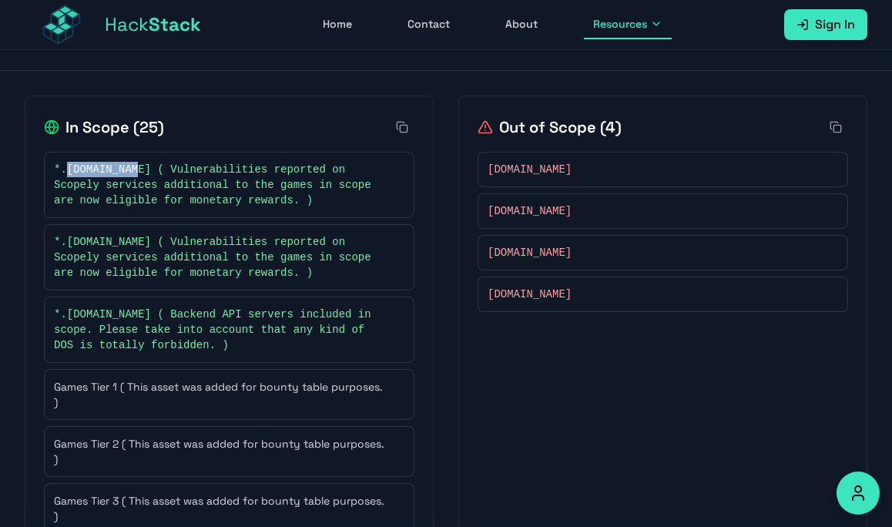
drag, startPoint x: 136, startPoint y: 168, endPoint x: 69, endPoint y: 164, distance: 67.1
click at [69, 164] on span "*.scopely.com ( Vulnerabilities reported on Scopely services additional to the …" at bounding box center [221, 185] width 335 height 46
copy span "scopely.com"
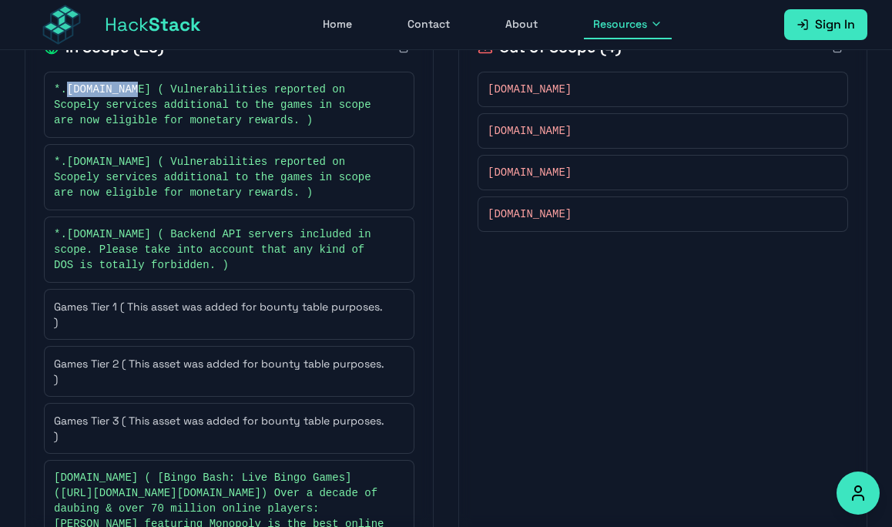
scroll to position [370, 0]
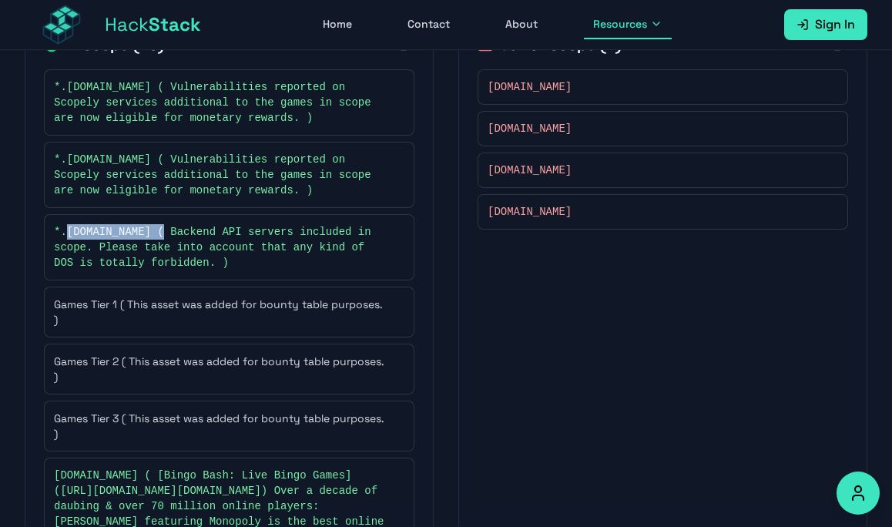
drag, startPoint x: 162, startPoint y: 231, endPoint x: 69, endPoint y: 229, distance: 93.2
click at [69, 229] on span "*.withbuddies.com ( Backend API servers included in scope. Please take into acc…" at bounding box center [221, 247] width 335 height 46
copy span "withbuddies.com"
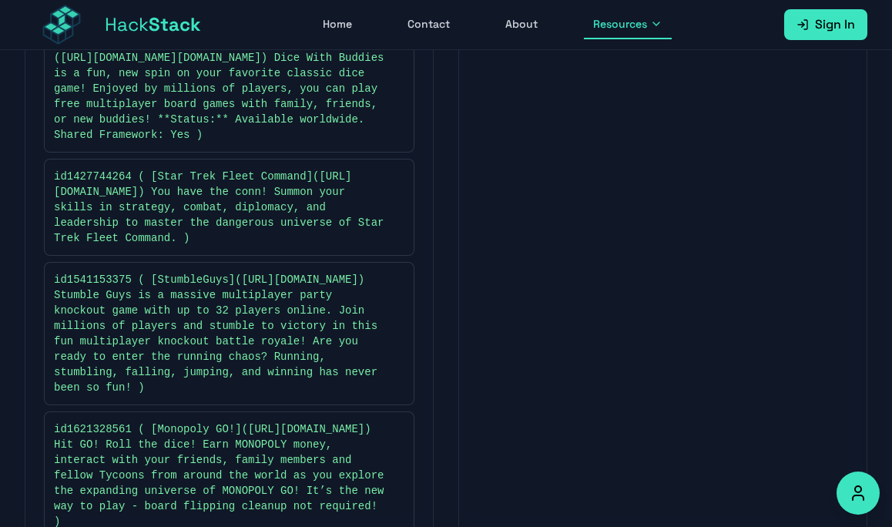
scroll to position [2838, 0]
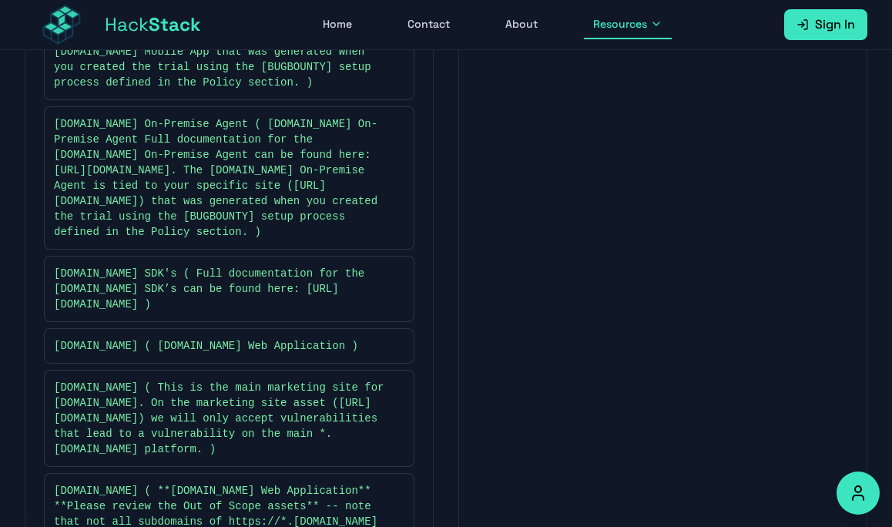
scroll to position [1044, 0]
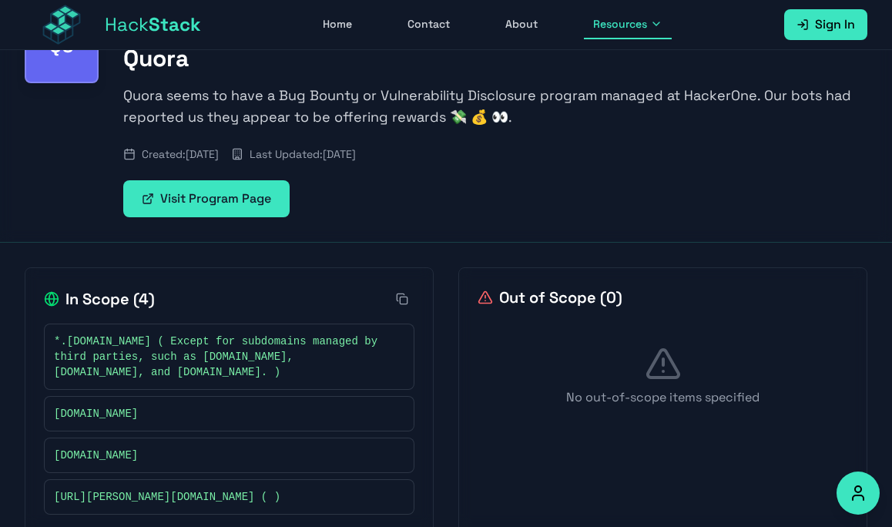
scroll to position [148, 0]
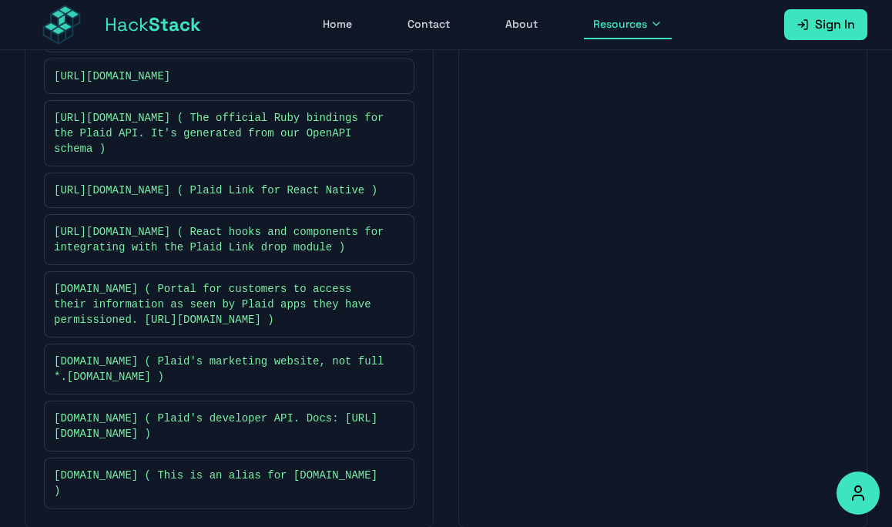
scroll to position [676, 0]
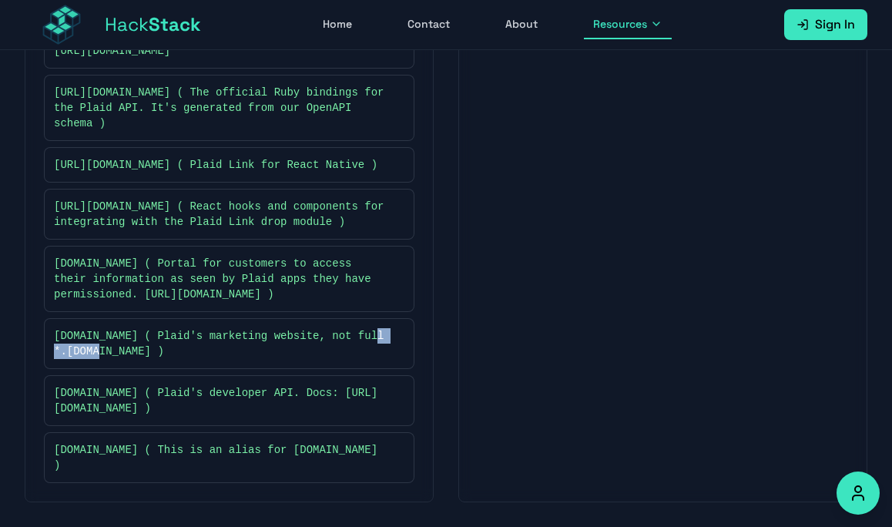
drag, startPoint x: 127, startPoint y: 346, endPoint x: 67, endPoint y: 353, distance: 60.5
click at [67, 353] on span "[DOMAIN_NAME] ( Plaid's marketing website, not full *.[DOMAIN_NAME] )" at bounding box center [221, 343] width 335 height 31
copy span "[DOMAIN_NAME]"
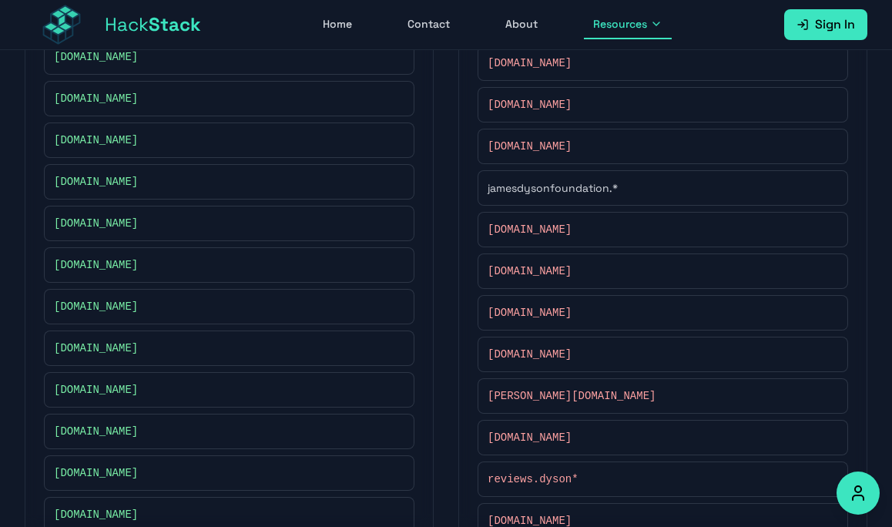
scroll to position [922, 0]
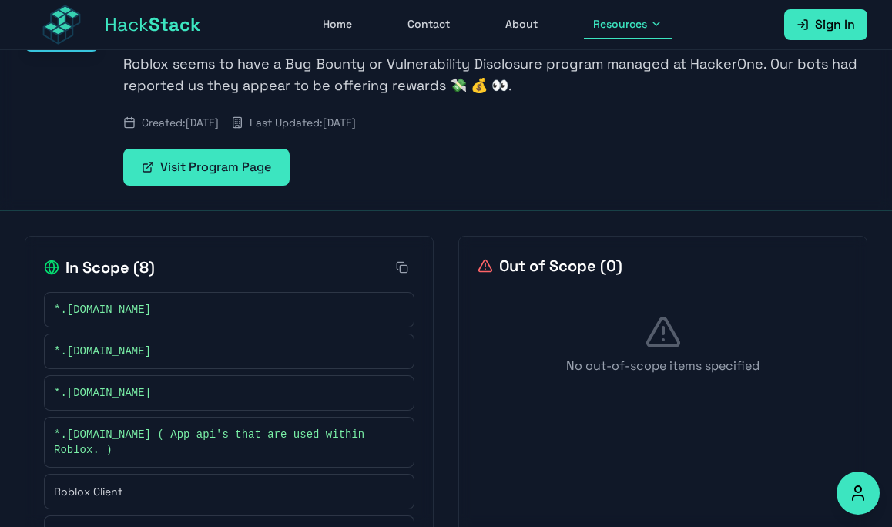
scroll to position [187, 0]
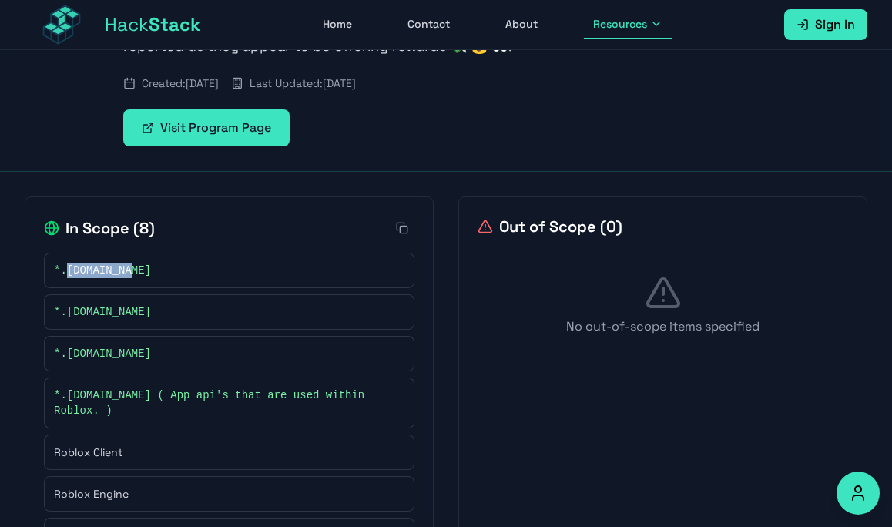
drag, startPoint x: 142, startPoint y: 282, endPoint x: 69, endPoint y: 271, distance: 73.2
click at [69, 271] on div "*.guilded.gg" at bounding box center [229, 270] width 370 height 35
copy span "guilded.gg"
drag, startPoint x: 126, startPoint y: 357, endPoint x: 68, endPoint y: 353, distance: 57.9
click at [68, 353] on div "*.rbx.com" at bounding box center [229, 353] width 350 height 15
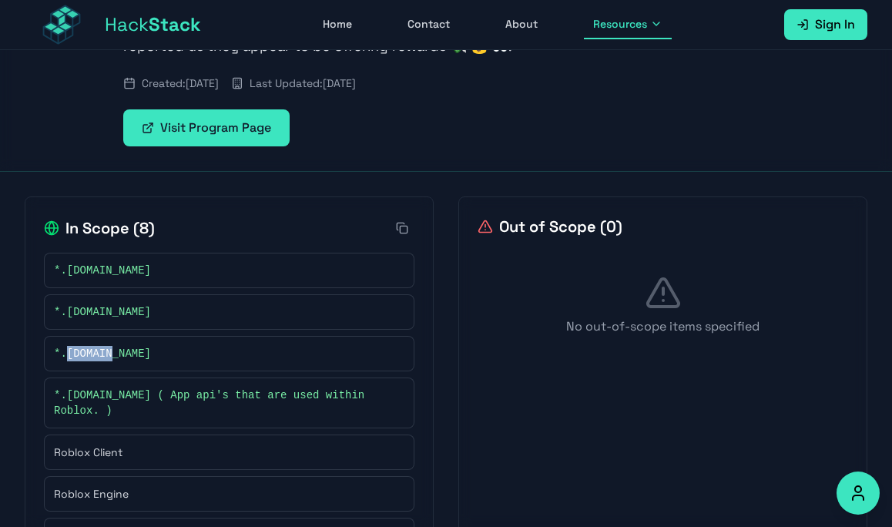
copy span "rbx.com"
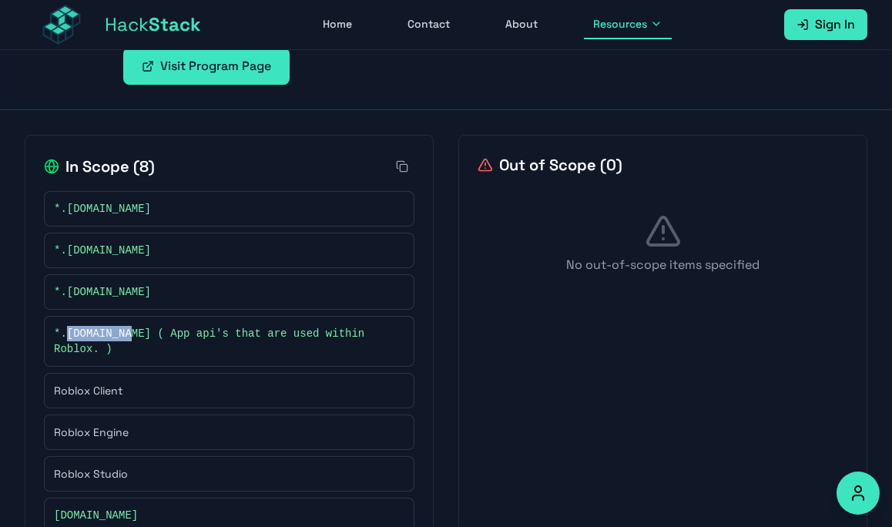
drag, startPoint x: 131, startPoint y: 339, endPoint x: 67, endPoint y: 335, distance: 64.0
click at [67, 335] on span "*.roblox.com ( App api's that are used within Roblox. )" at bounding box center [221, 341] width 335 height 31
copy span "roblox.com"
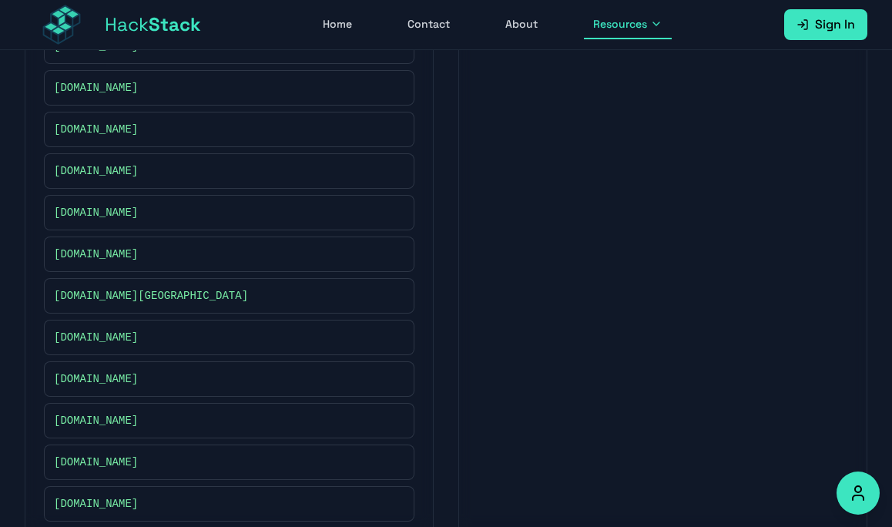
scroll to position [1935, 0]
